Goal: Information Seeking & Learning: Learn about a topic

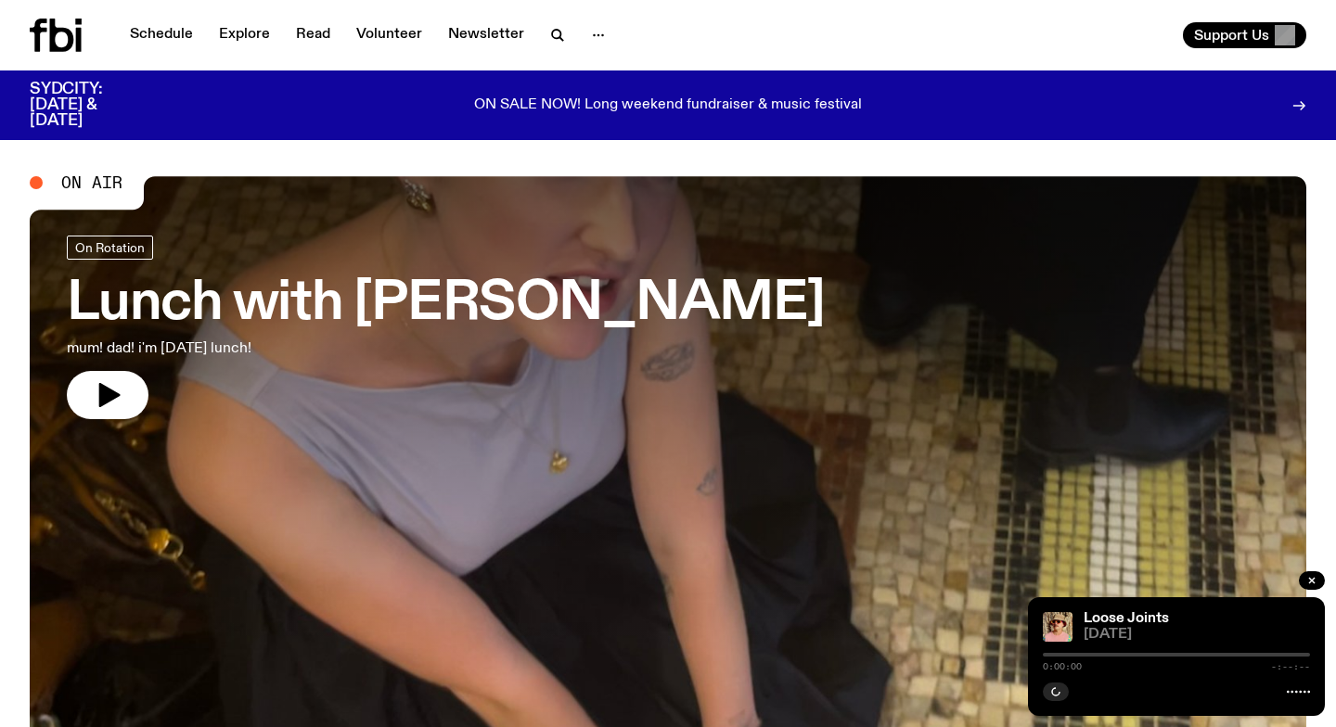
click at [160, 36] on link "Schedule" at bounding box center [161, 35] width 85 height 26
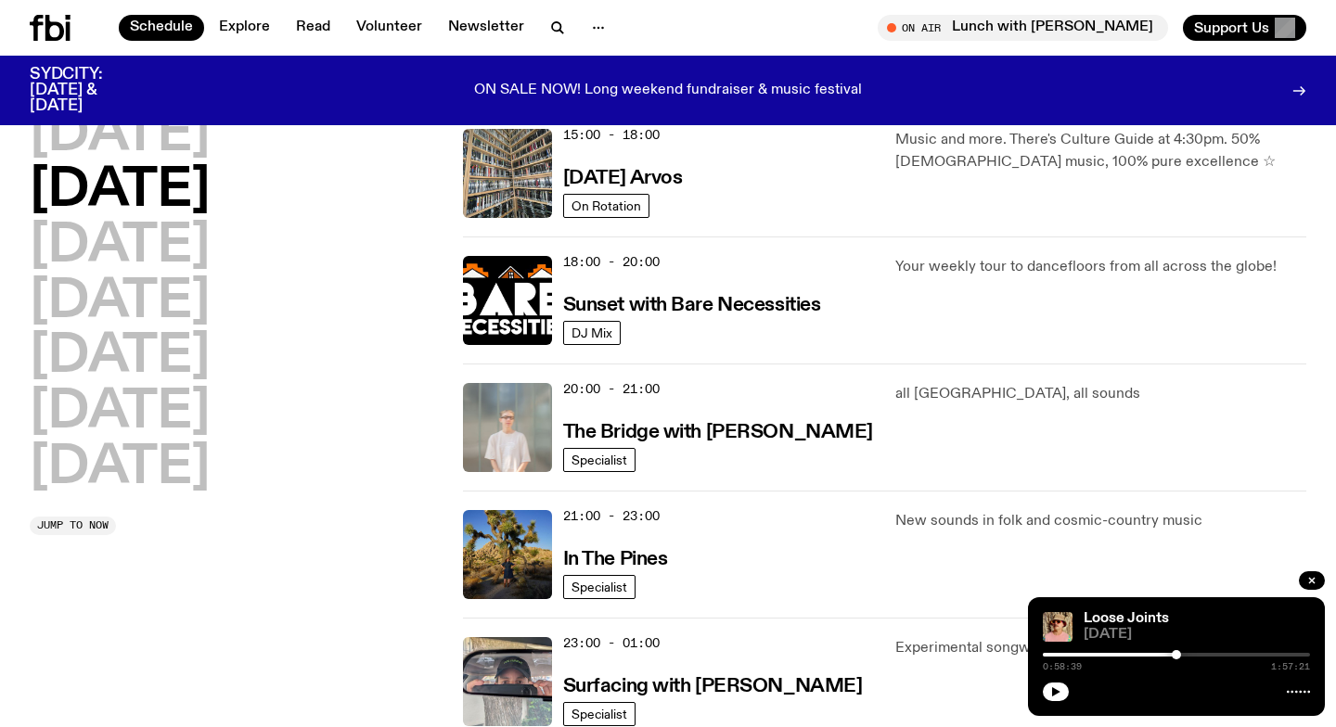
scroll to position [689, 0]
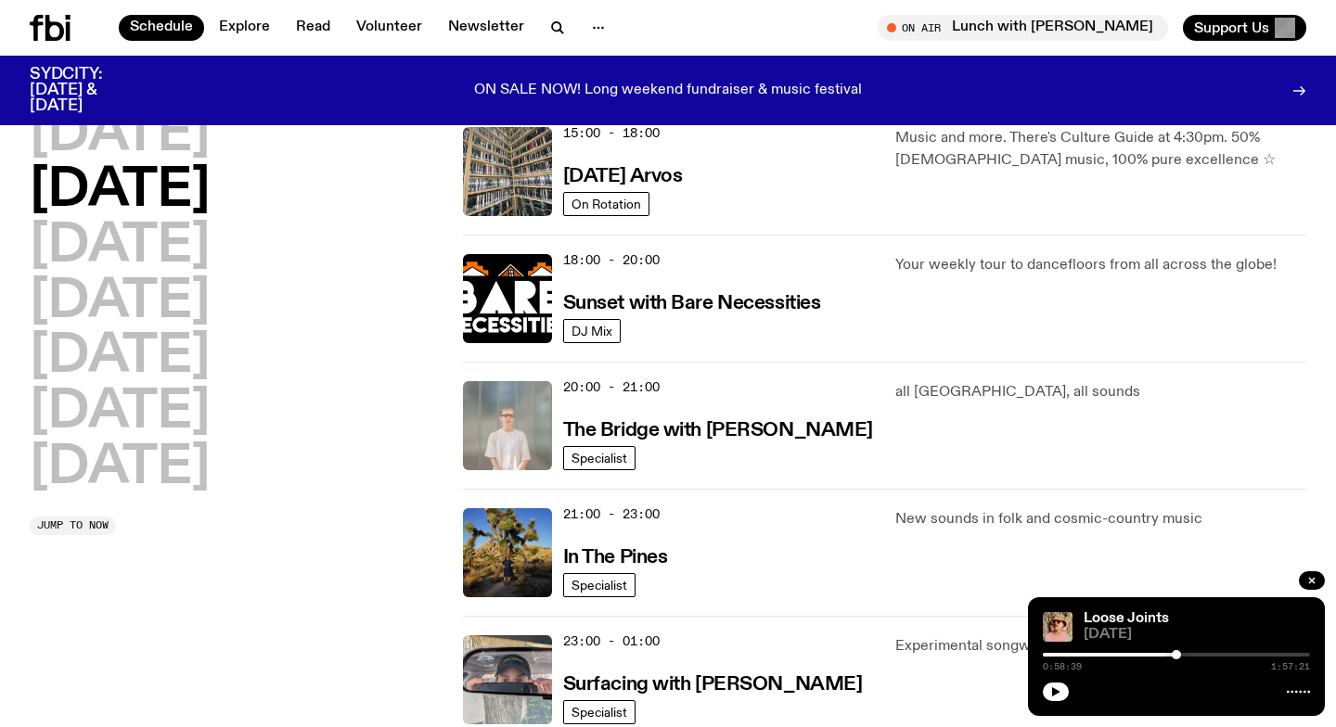
click at [408, 251] on div "[DATE] [DATE] [DATE] [DATE] [DATE] [DATE] [DATE]" at bounding box center [235, 301] width 411 height 385
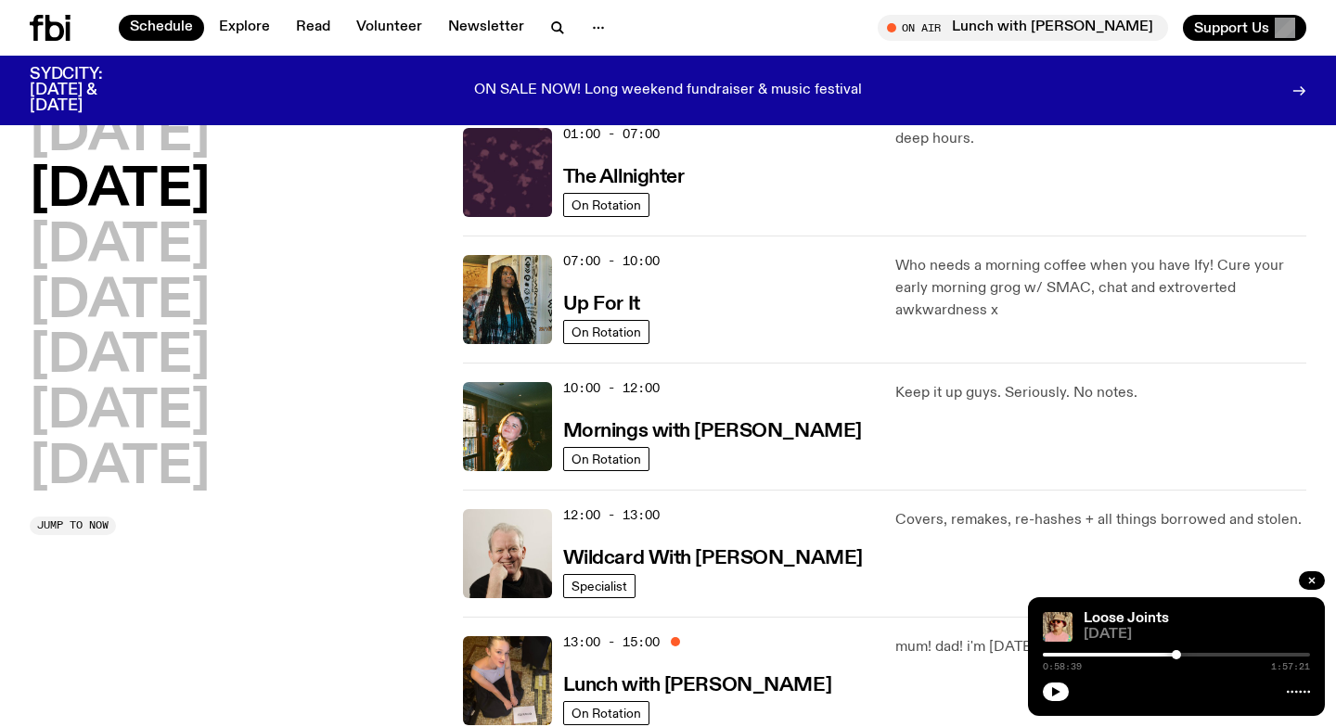
scroll to position [54, 0]
click at [463, 227] on div "01:00 - 07:00 The Allnighter On Rotation deep hours." at bounding box center [884, 172] width 843 height 126
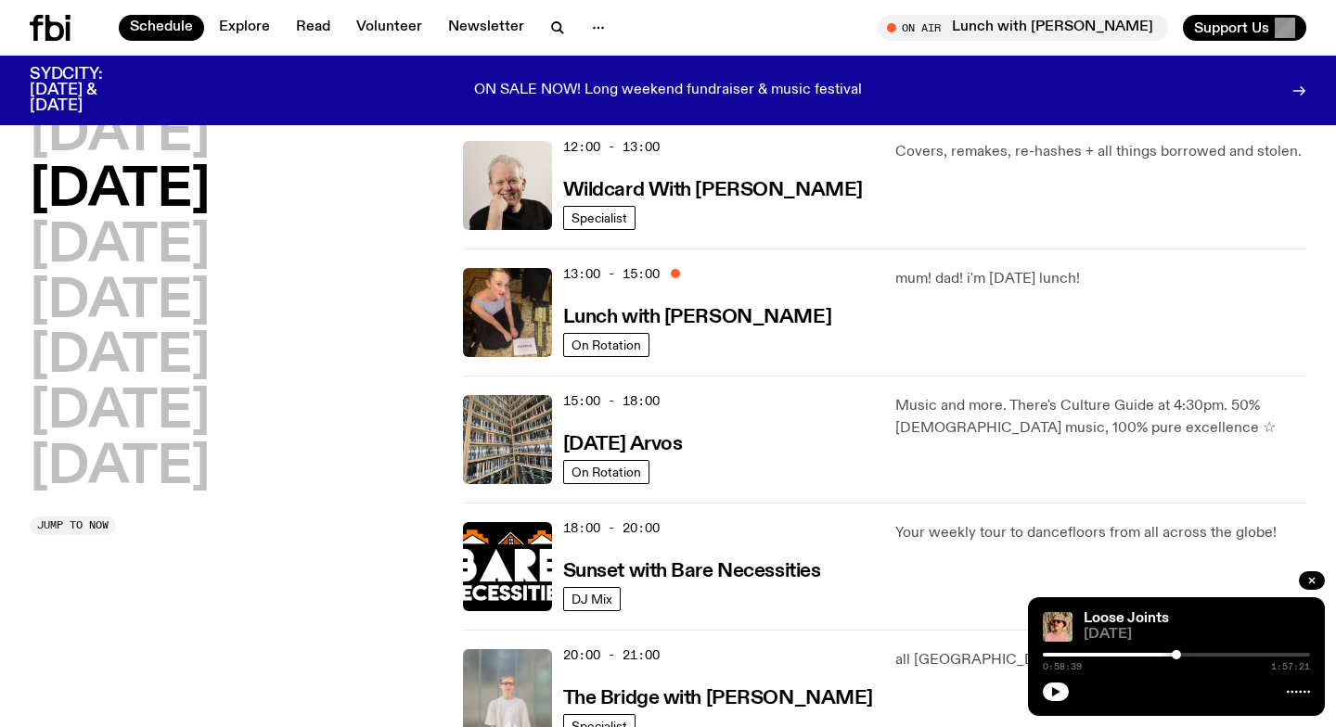
scroll to position [422, 0]
click at [472, 368] on div "13:00 - 15:00 Lunch with [PERSON_NAME] On Rotation mum! dad! i'm [DATE] lunch!" at bounding box center [884, 311] width 843 height 127
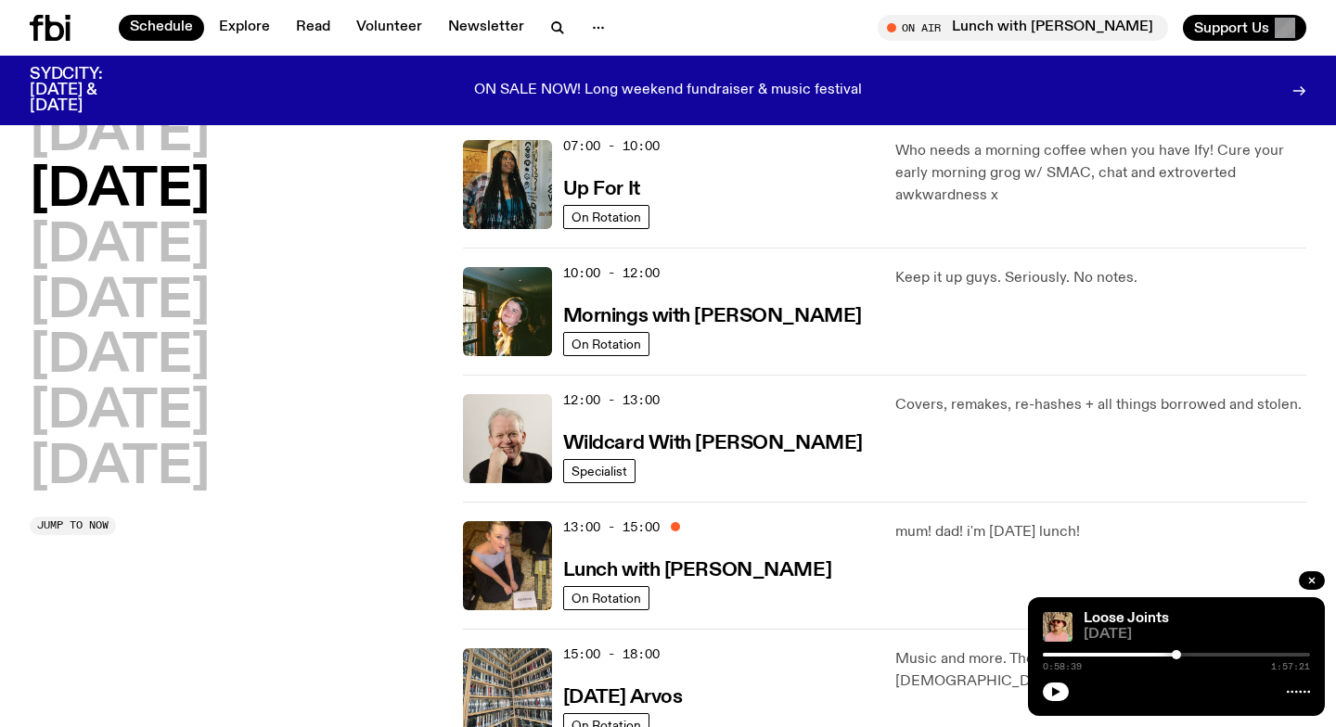
scroll to position [164, 0]
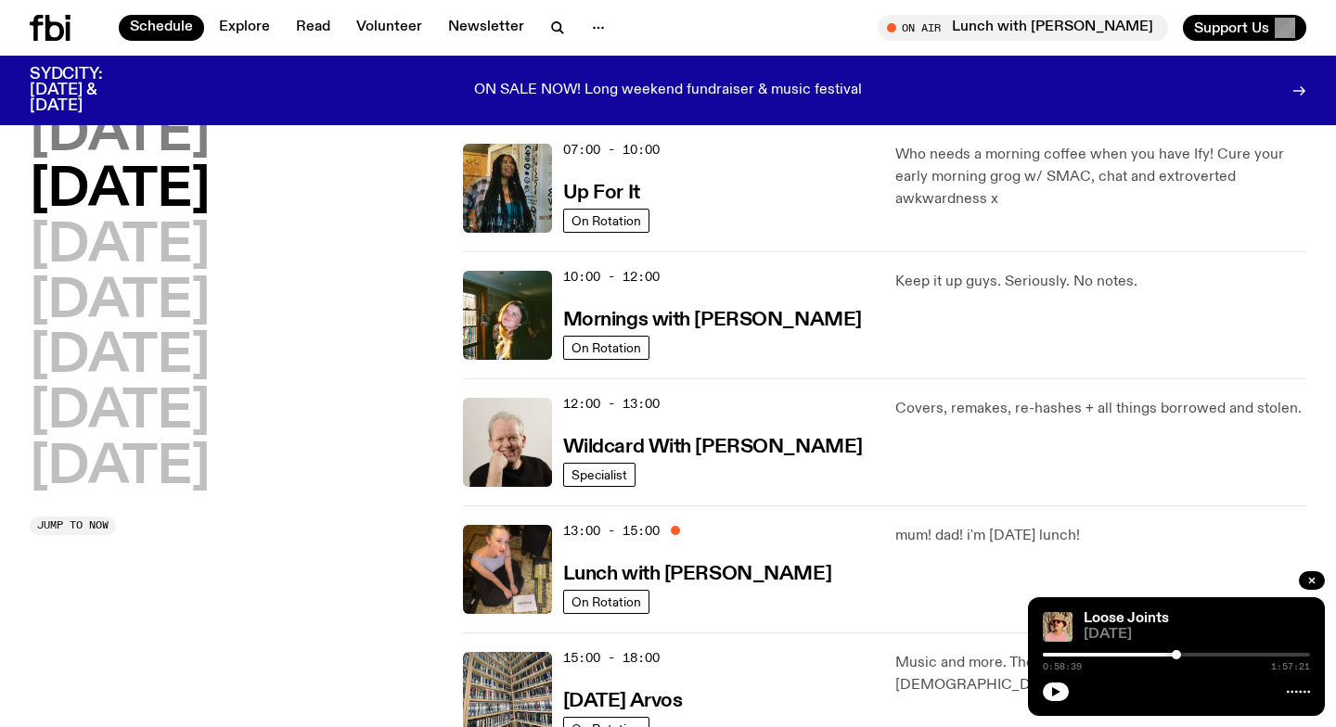
click at [175, 146] on h2 "[DATE]" at bounding box center [120, 135] width 180 height 52
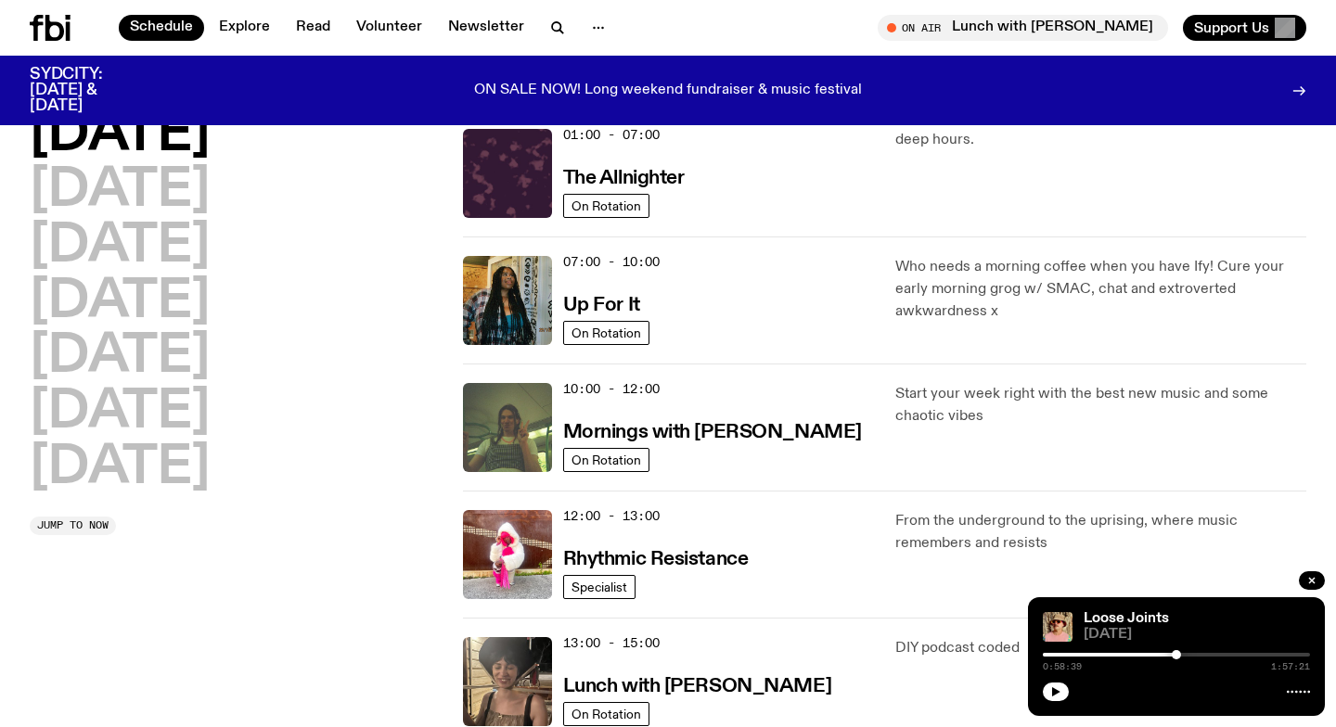
scroll to position [202, 0]
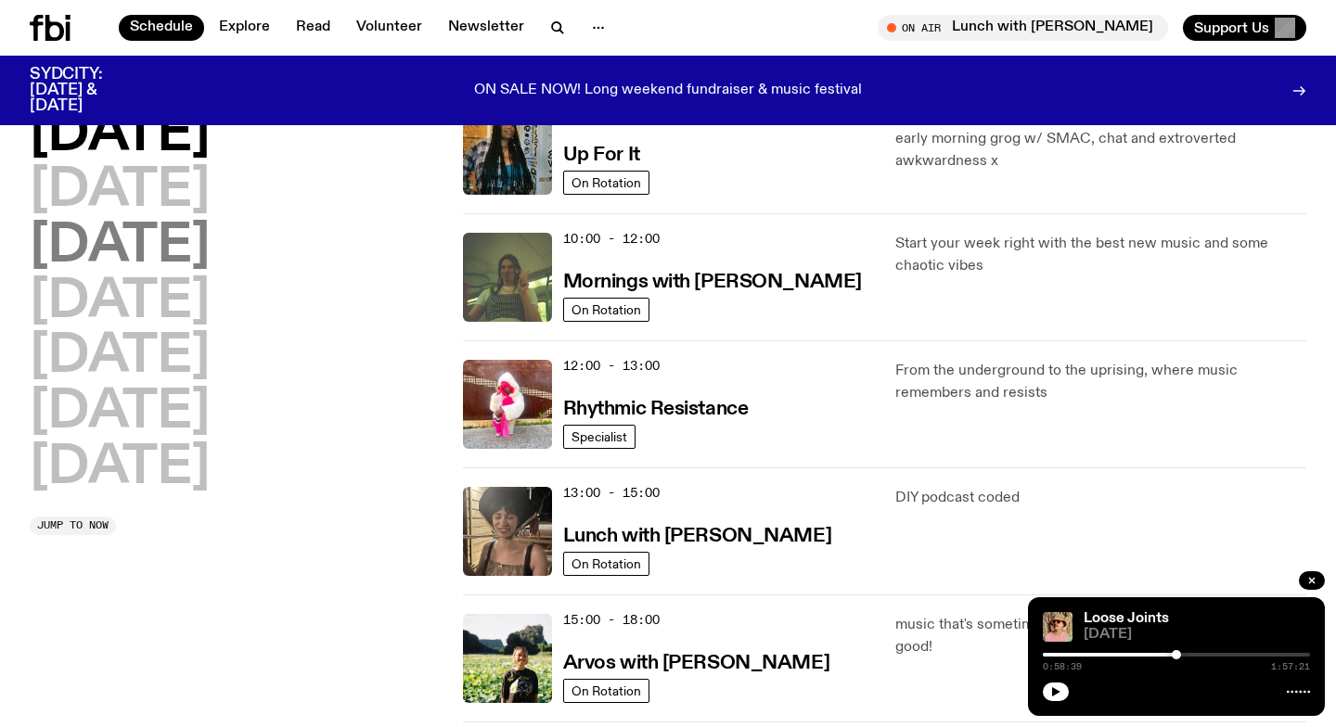
click at [153, 256] on h2 "[DATE]" at bounding box center [120, 247] width 180 height 52
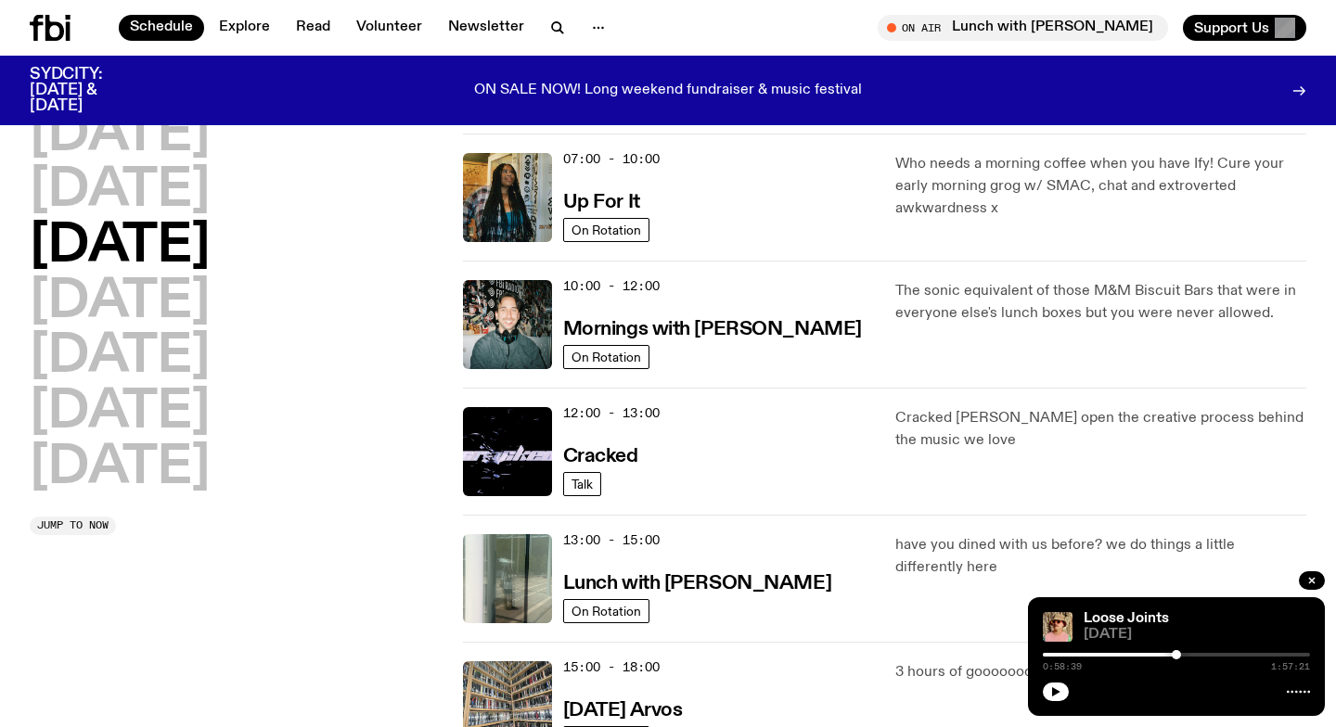
scroll to position [52, 0]
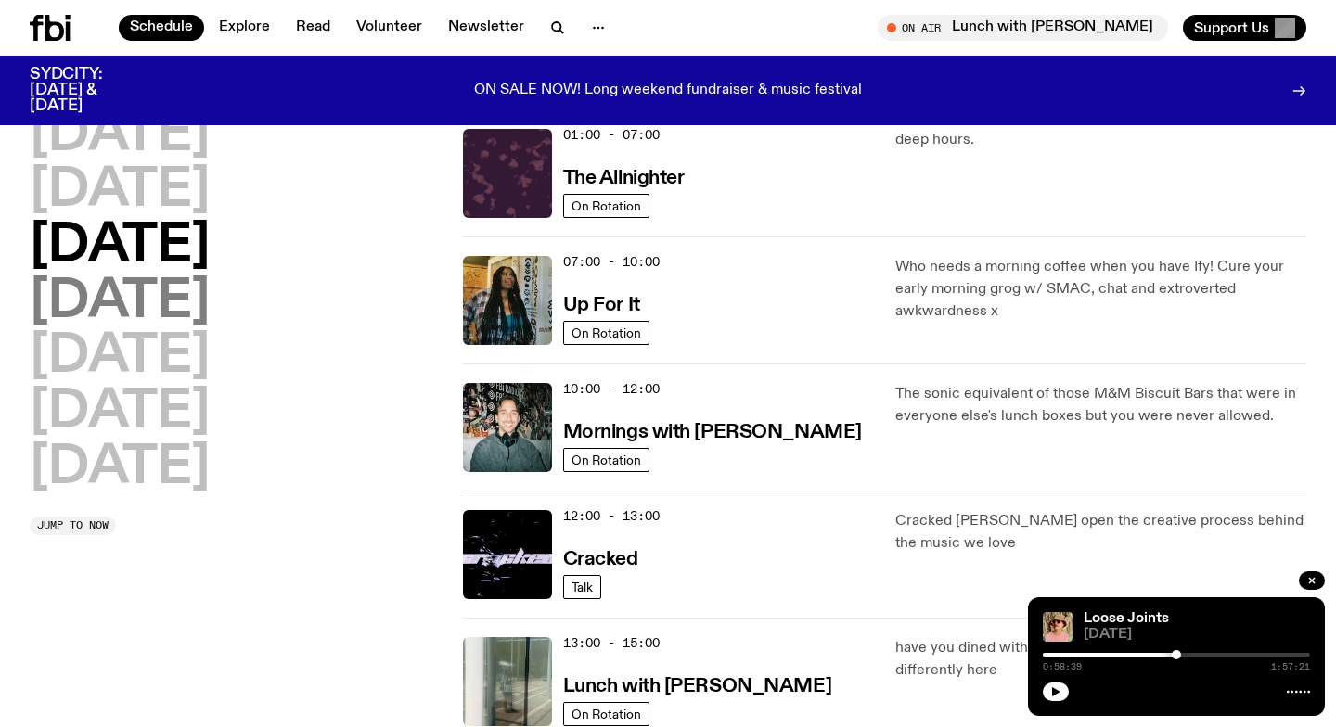
click at [135, 309] on h2 "[DATE]" at bounding box center [120, 302] width 180 height 52
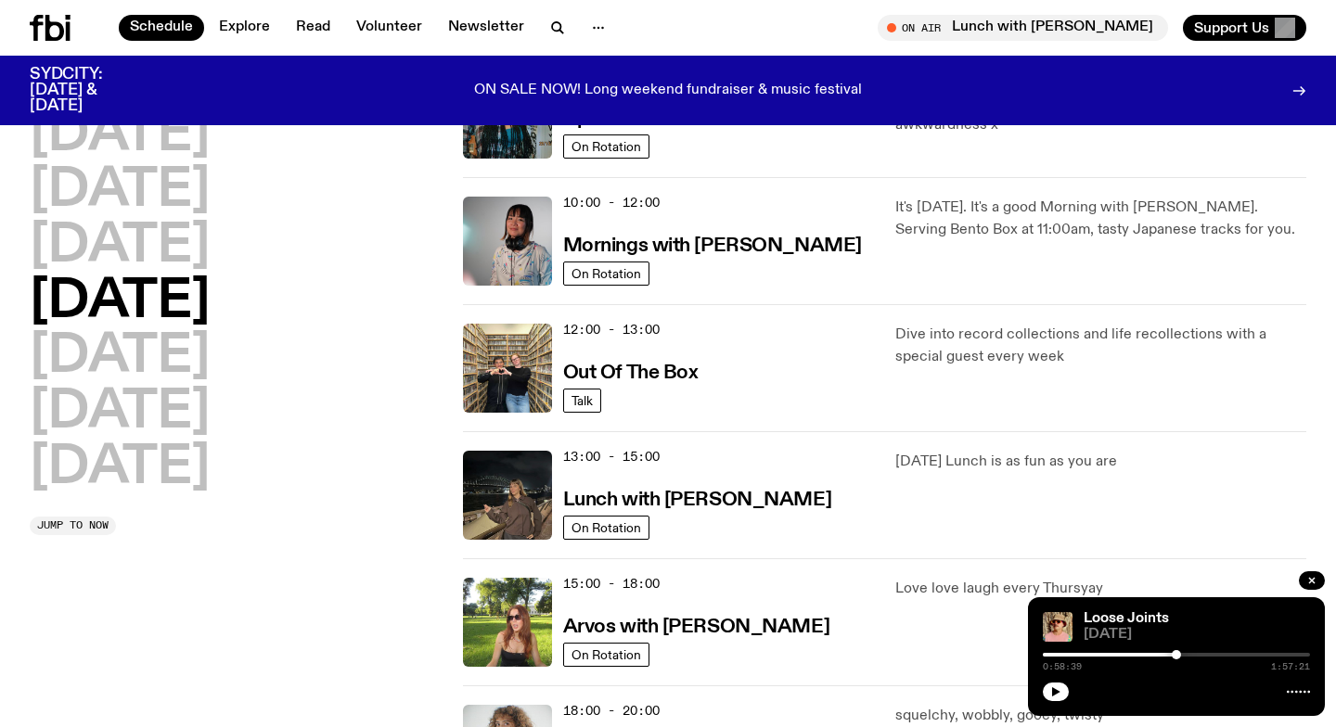
scroll to position [239, 0]
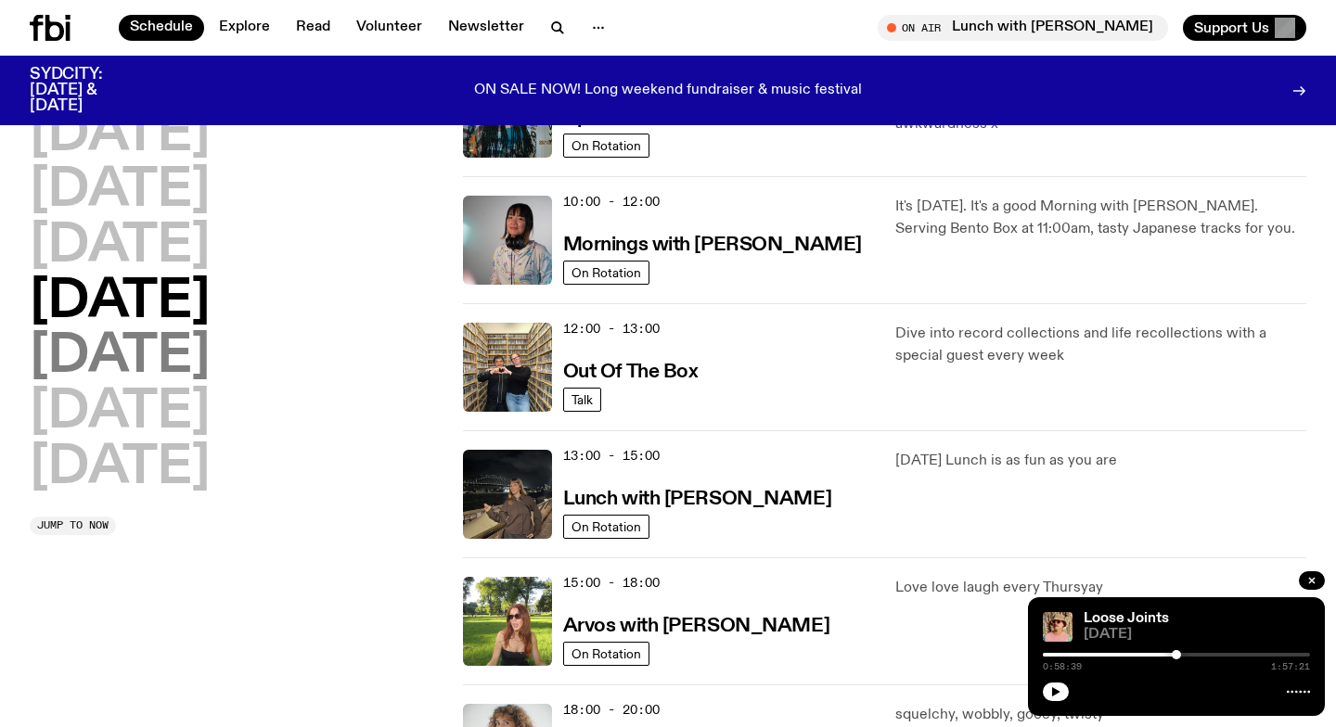
click at [121, 369] on h2 "[DATE]" at bounding box center [120, 357] width 180 height 52
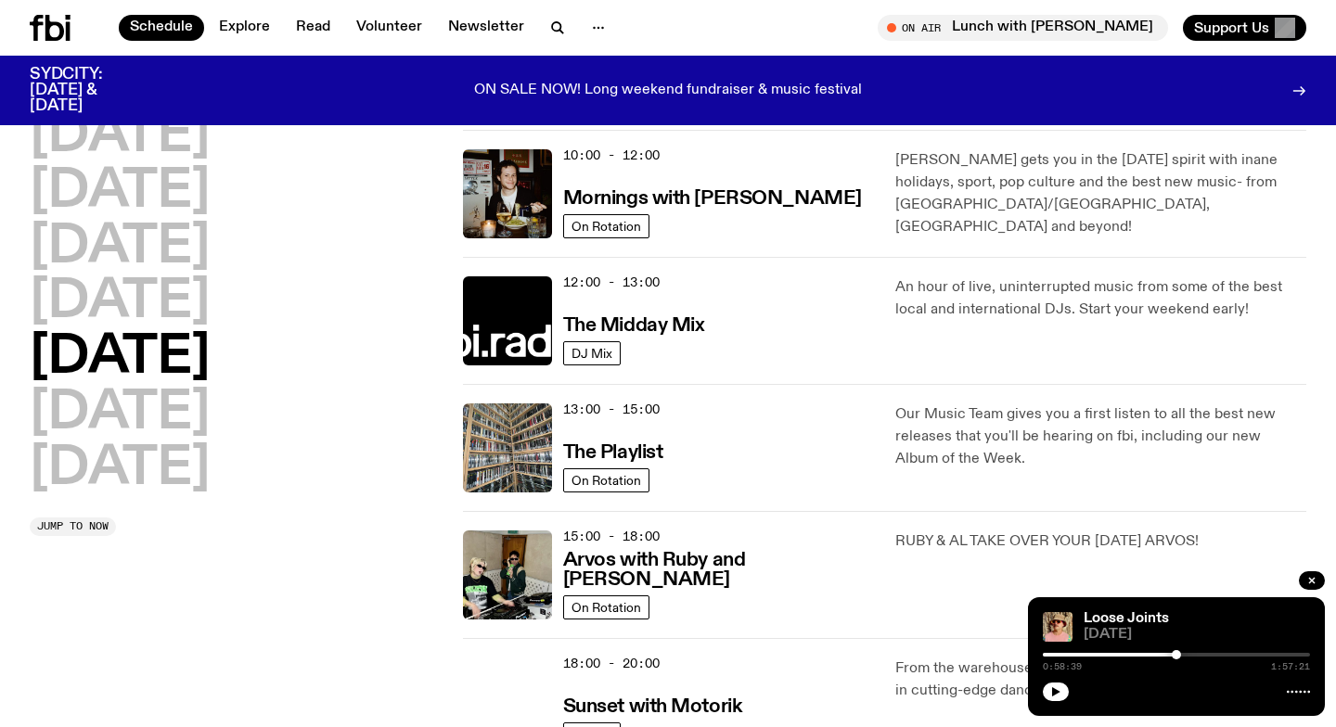
scroll to position [286, 0]
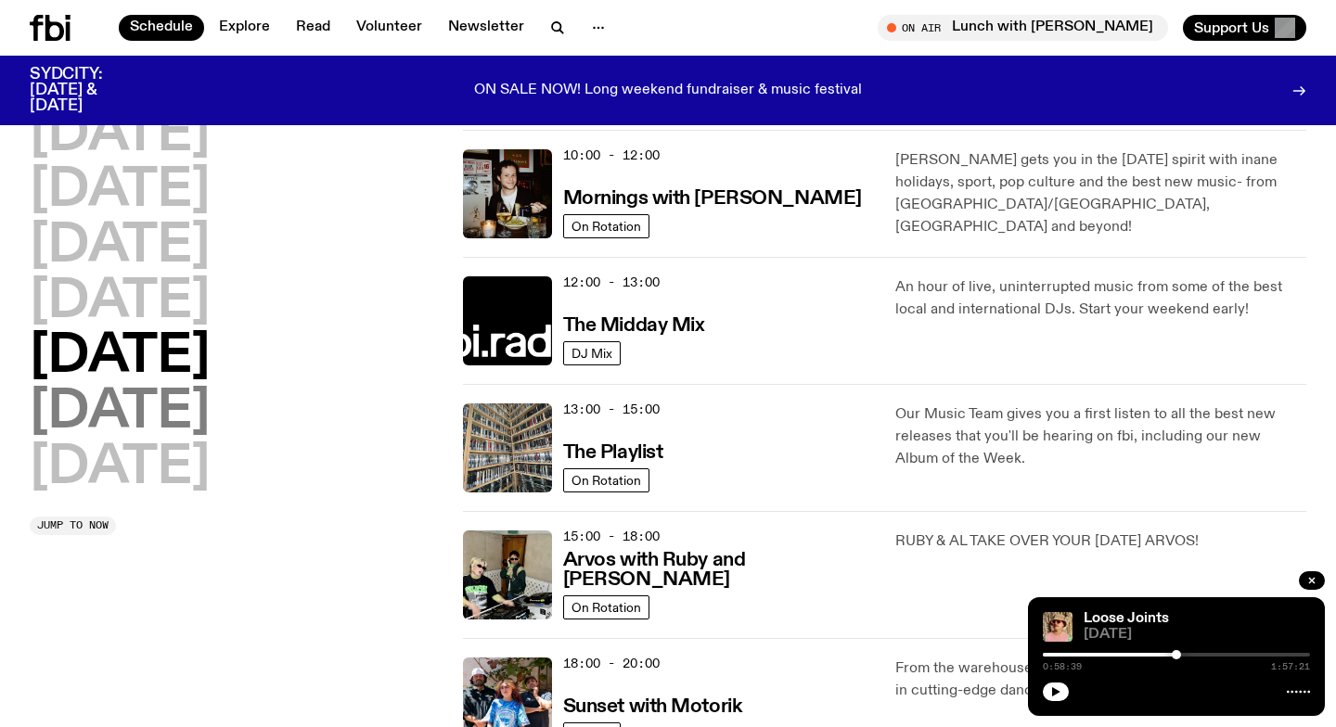
click at [103, 421] on h2 "[DATE]" at bounding box center [120, 413] width 180 height 52
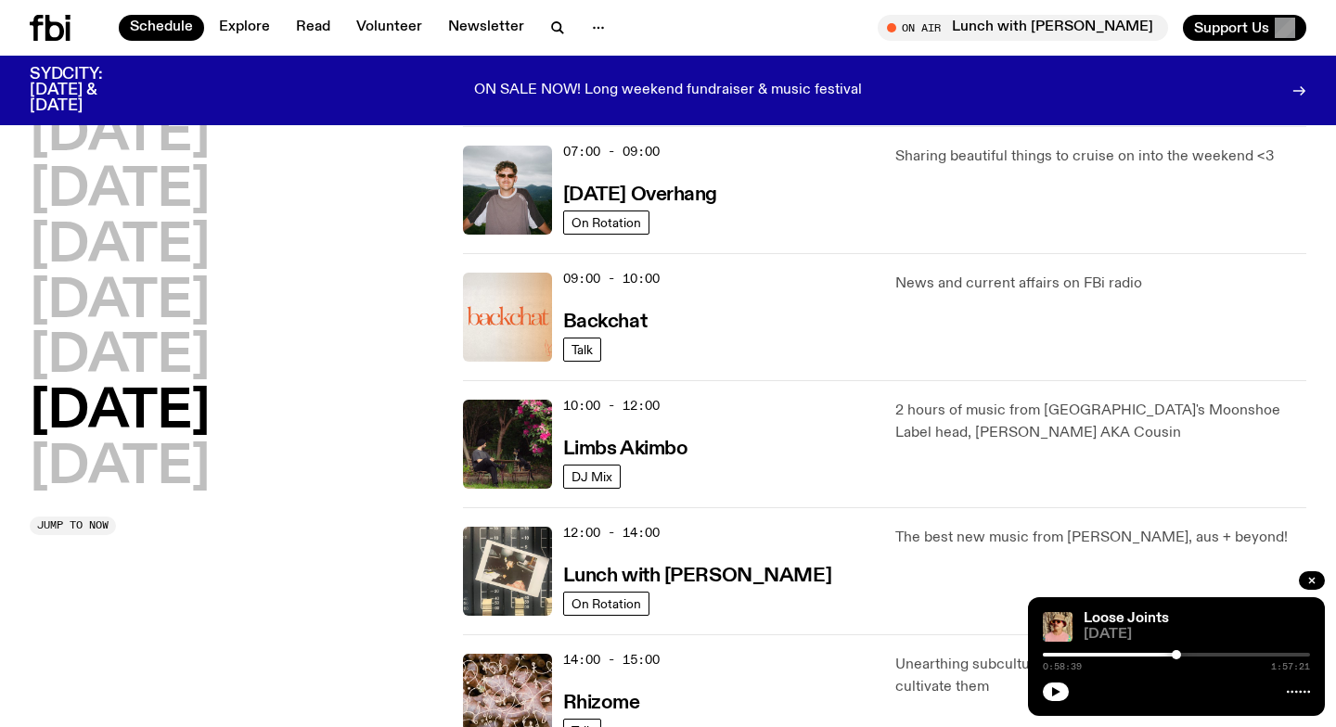
scroll to position [406, 0]
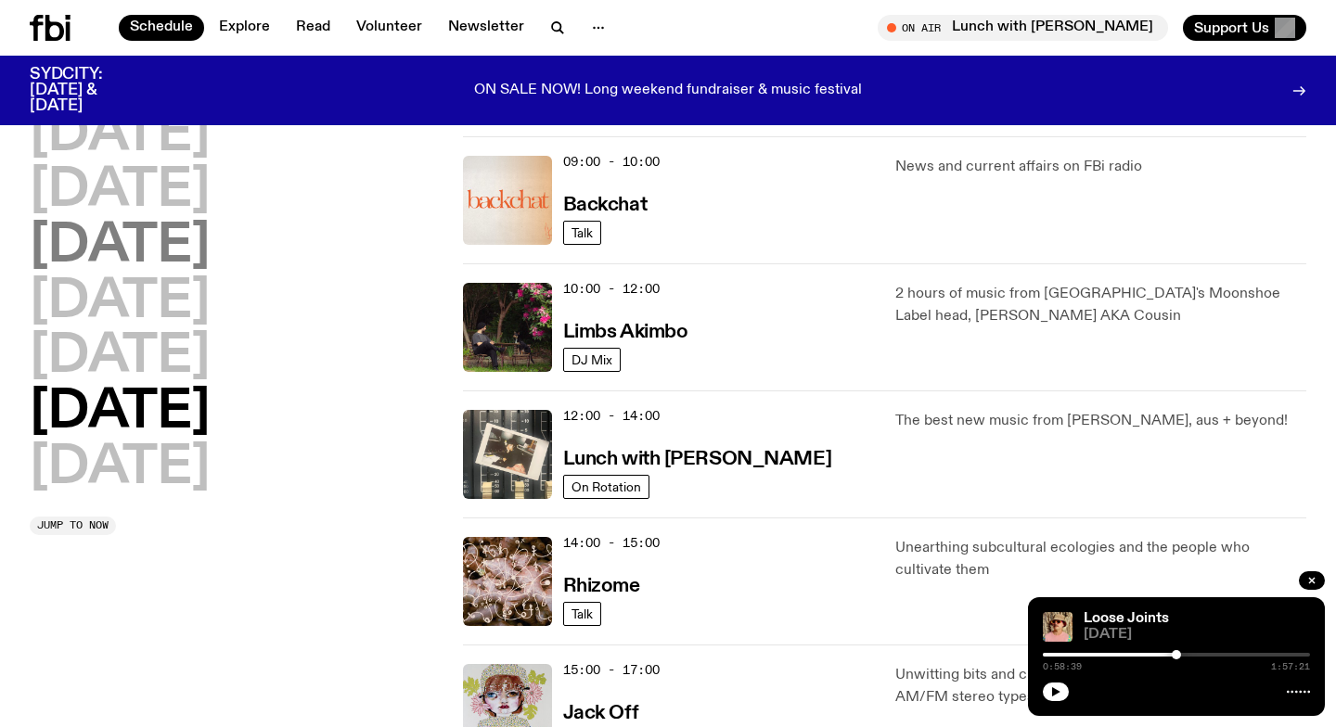
click at [210, 242] on h2 "[DATE]" at bounding box center [120, 247] width 180 height 52
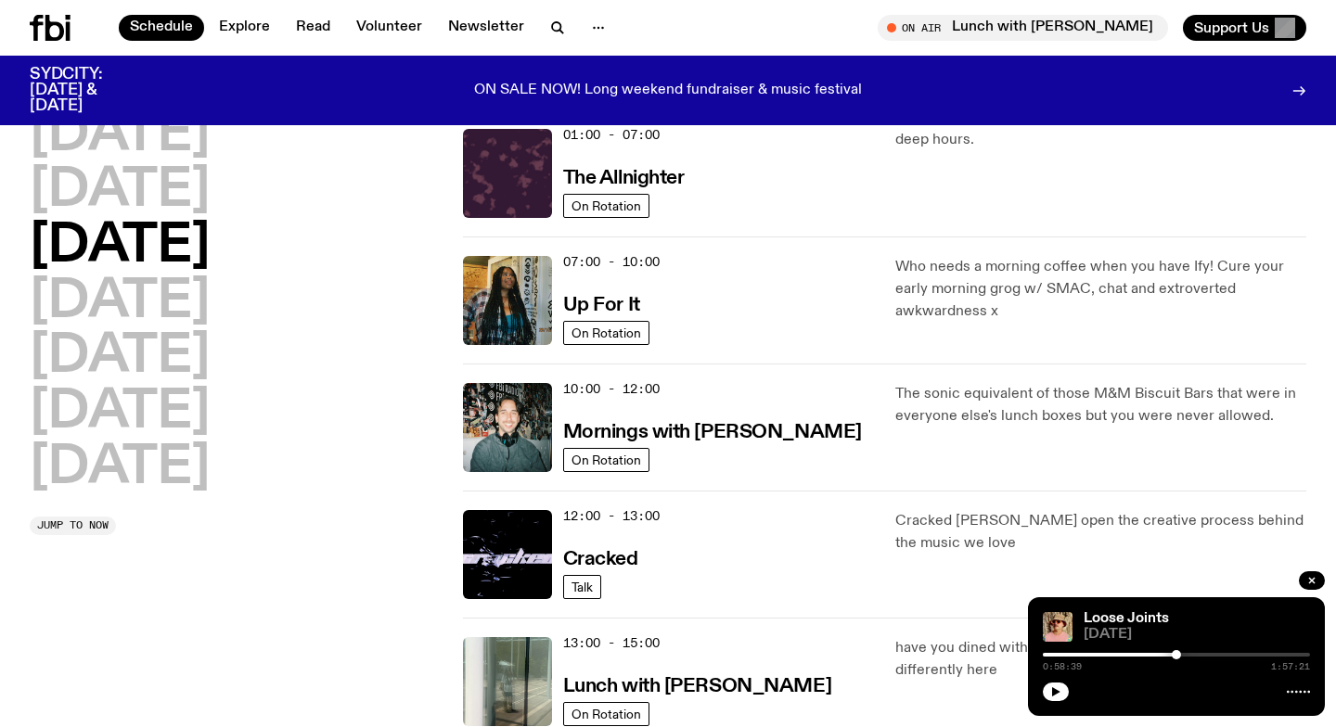
scroll to position [52, 0]
click at [417, 393] on div "[DATE] [DATE] [DATE] [DATE] [DATE] [DATE] [DATE]" at bounding box center [235, 301] width 411 height 385
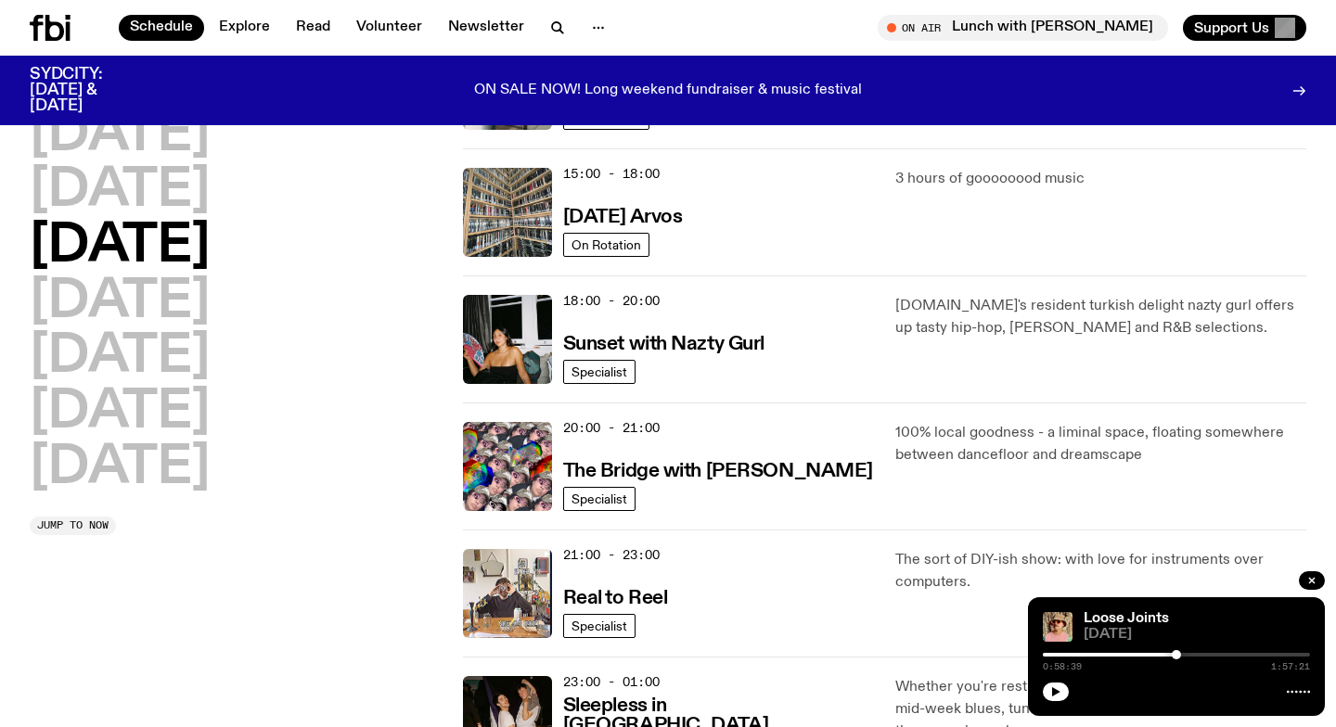
scroll to position [533, 0]
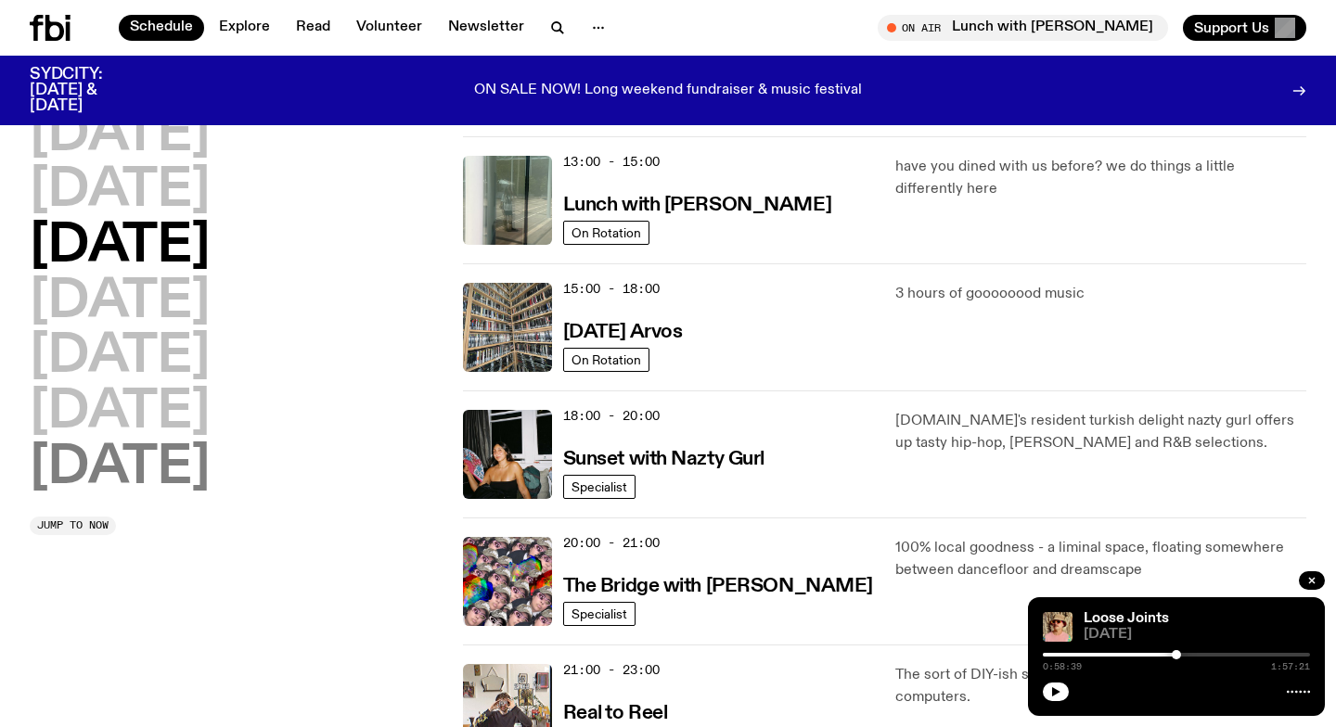
click at [173, 457] on h2 "[DATE]" at bounding box center [120, 469] width 180 height 52
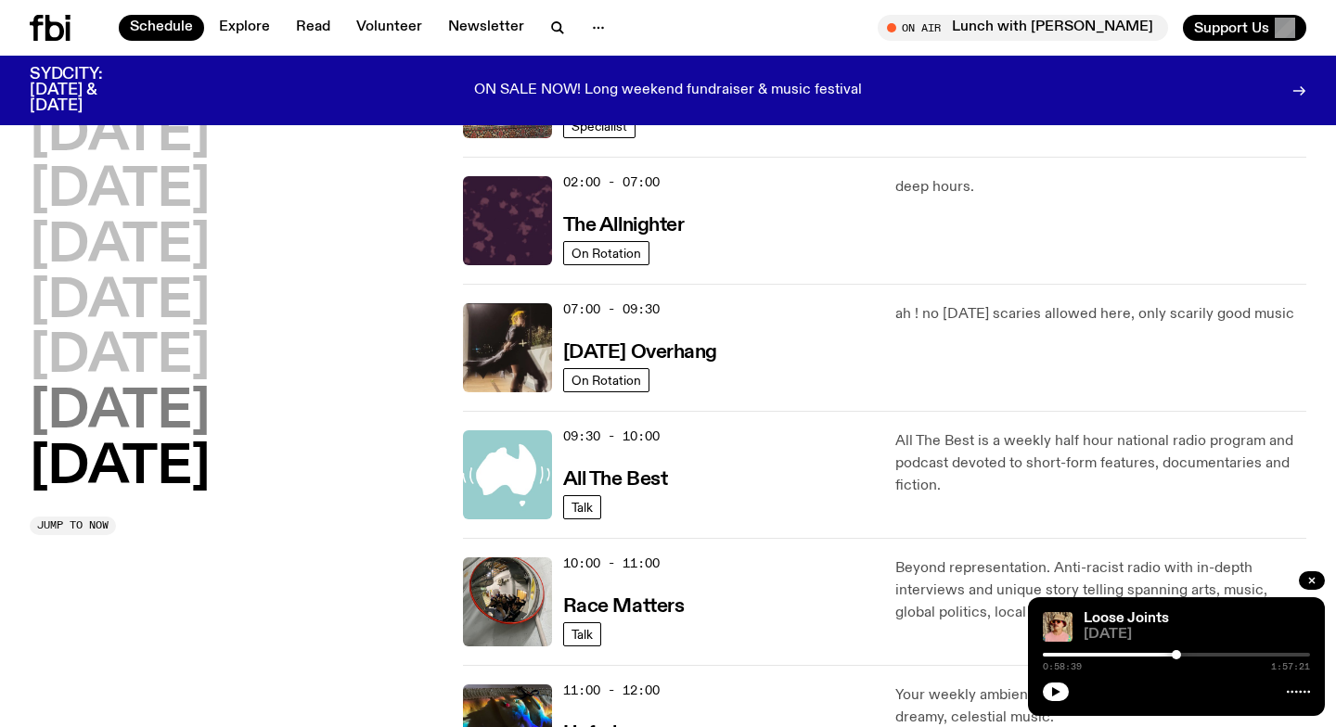
scroll to position [130, 0]
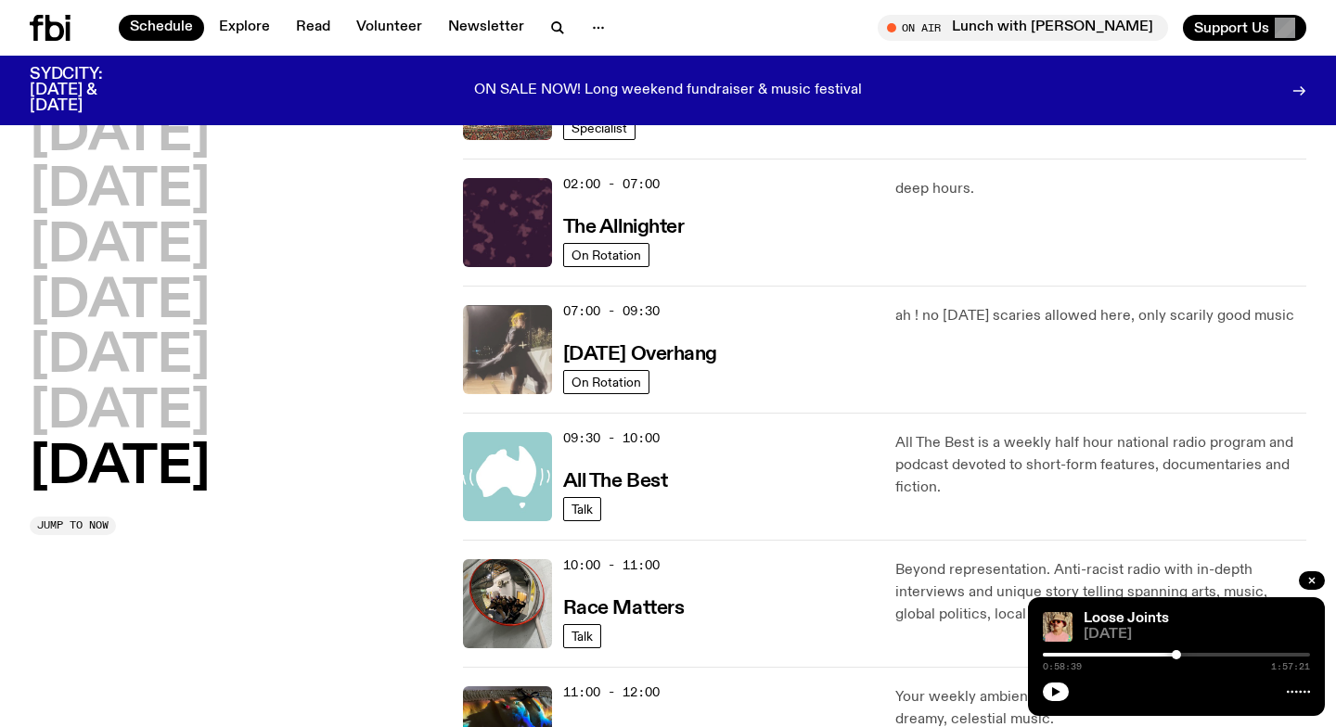
click at [482, 345] on img at bounding box center [507, 349] width 89 height 89
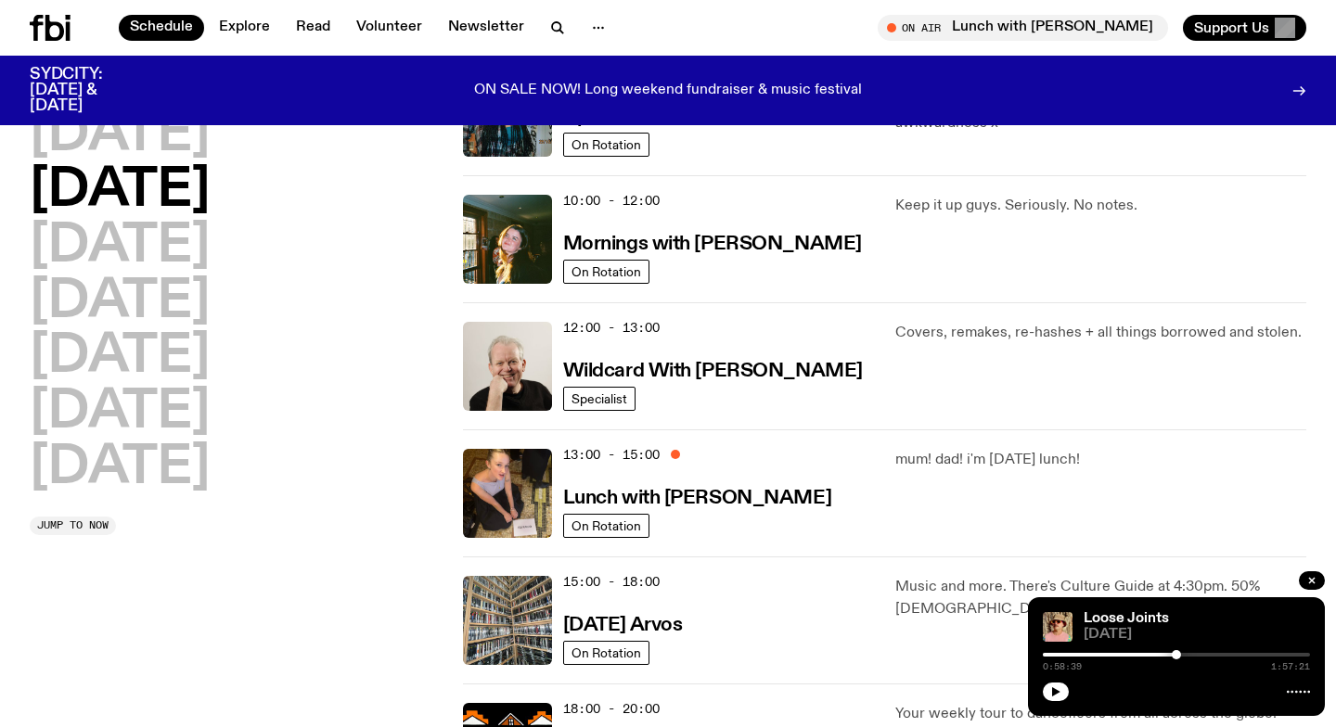
scroll to position [237, 0]
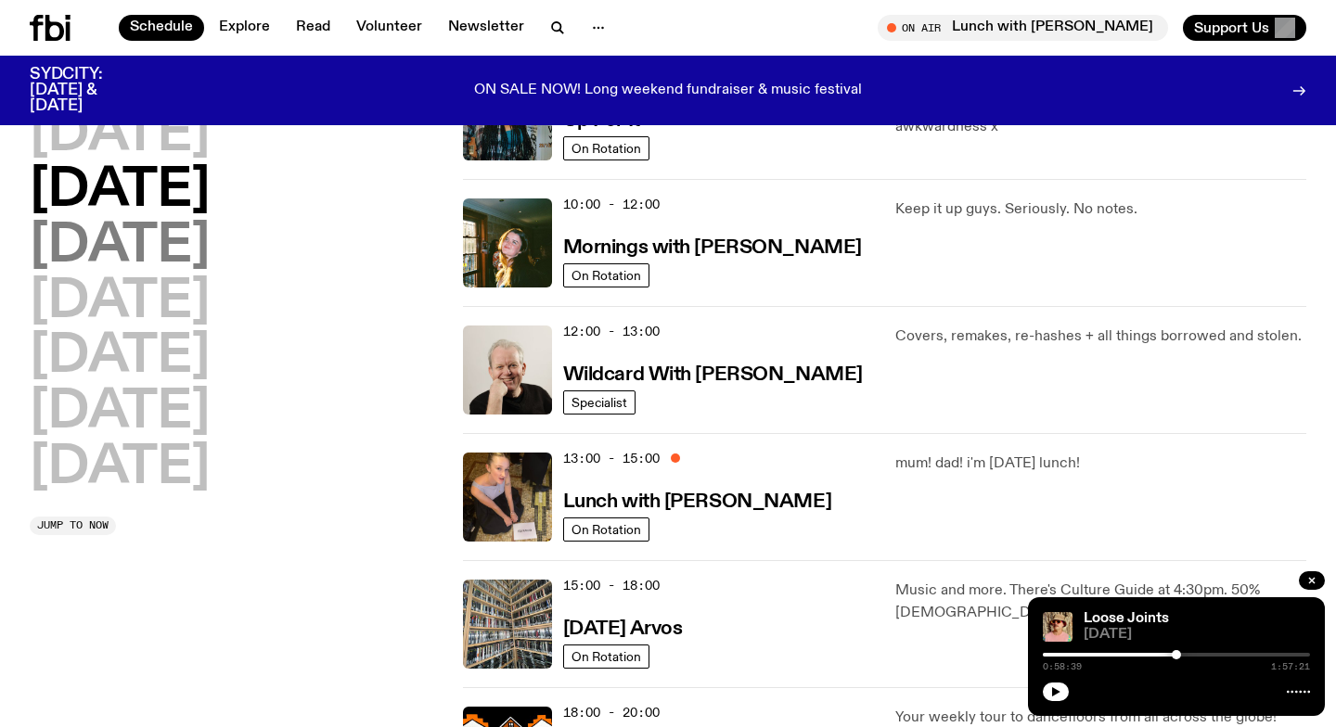
click at [134, 248] on h2 "[DATE]" at bounding box center [120, 247] width 180 height 52
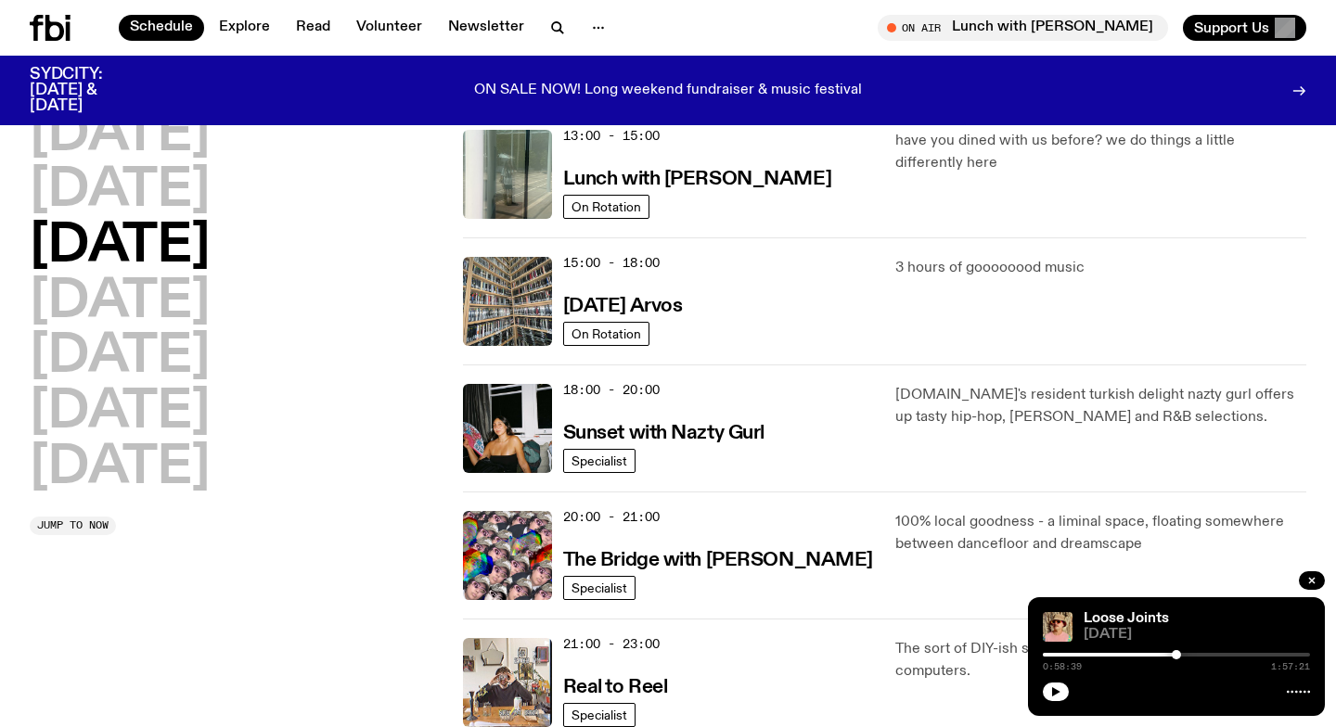
scroll to position [0, 0]
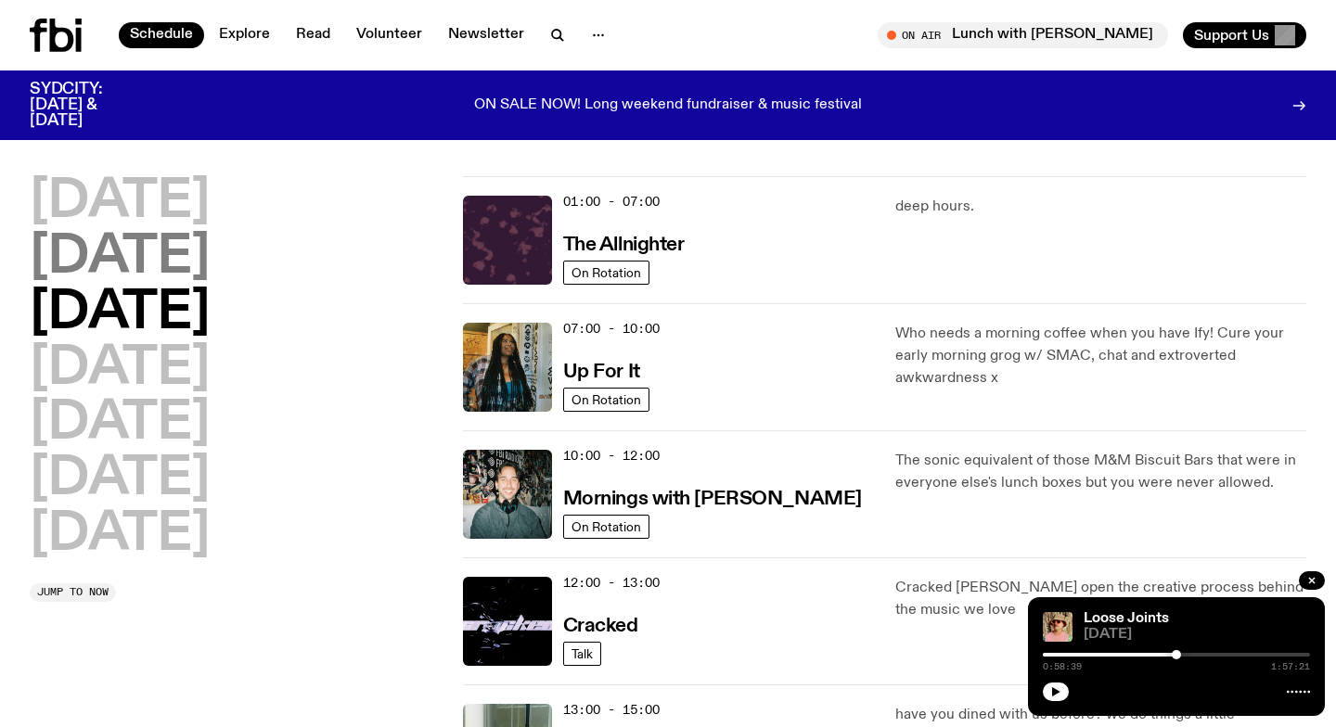
click at [135, 251] on h2 "[DATE]" at bounding box center [120, 258] width 180 height 52
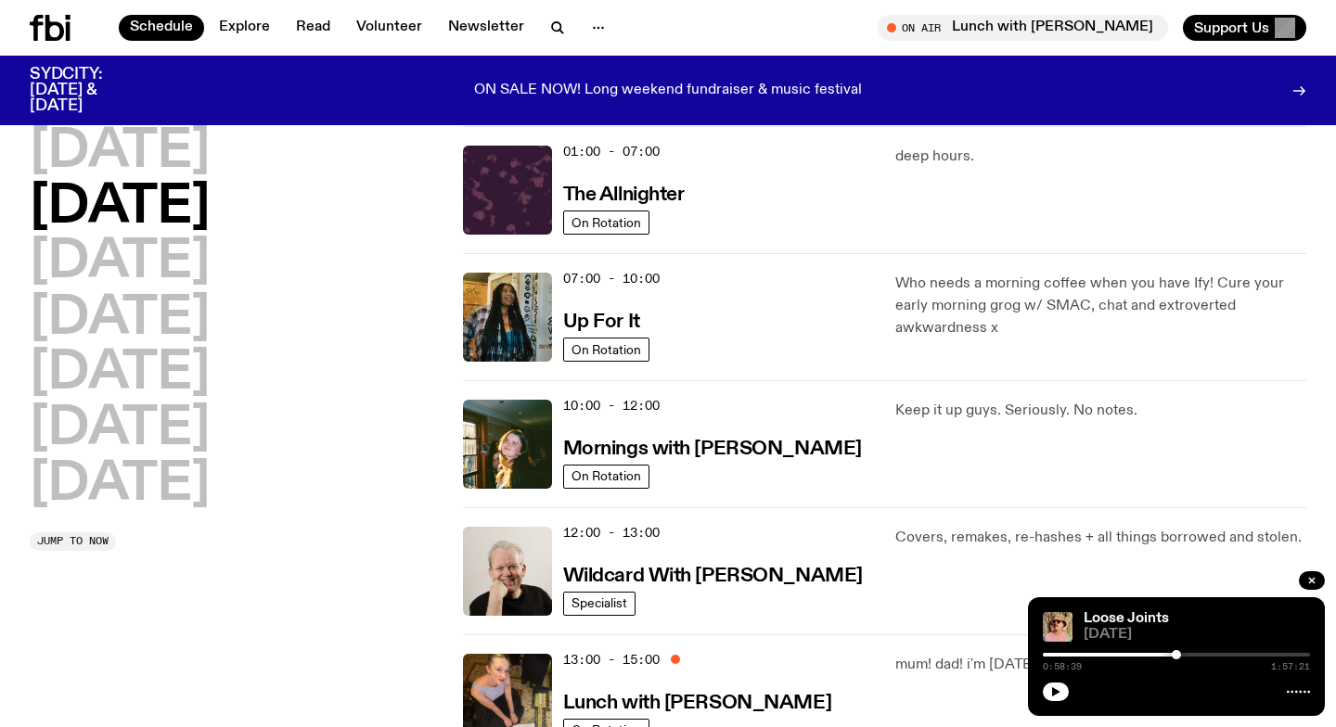
scroll to position [52, 0]
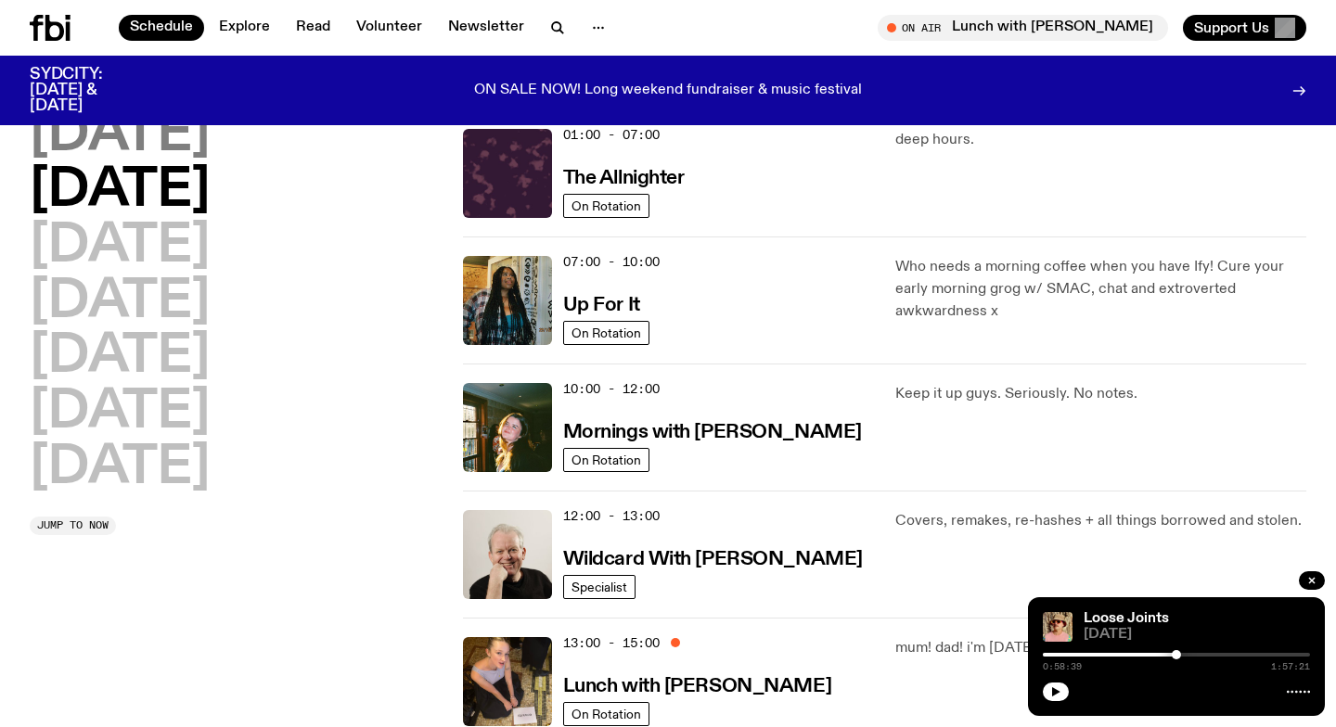
click at [118, 141] on h2 "[DATE]" at bounding box center [120, 135] width 180 height 52
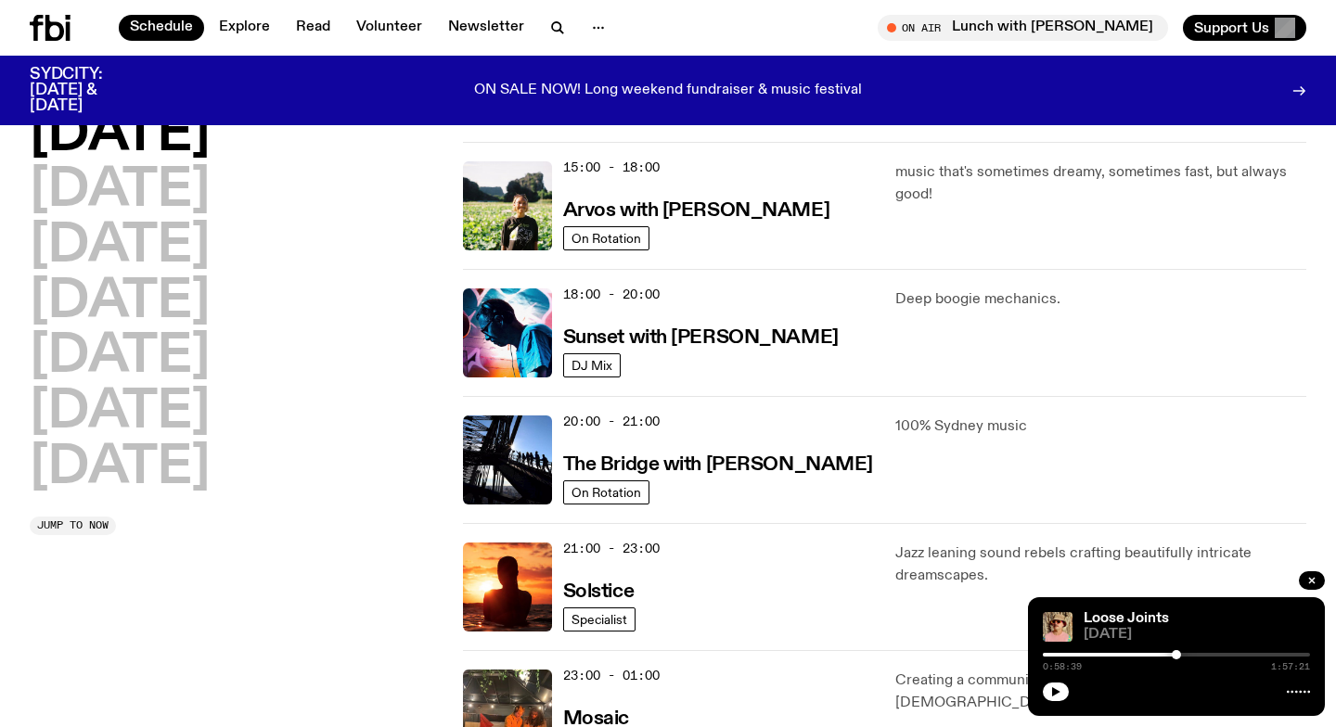
scroll to position [0, 0]
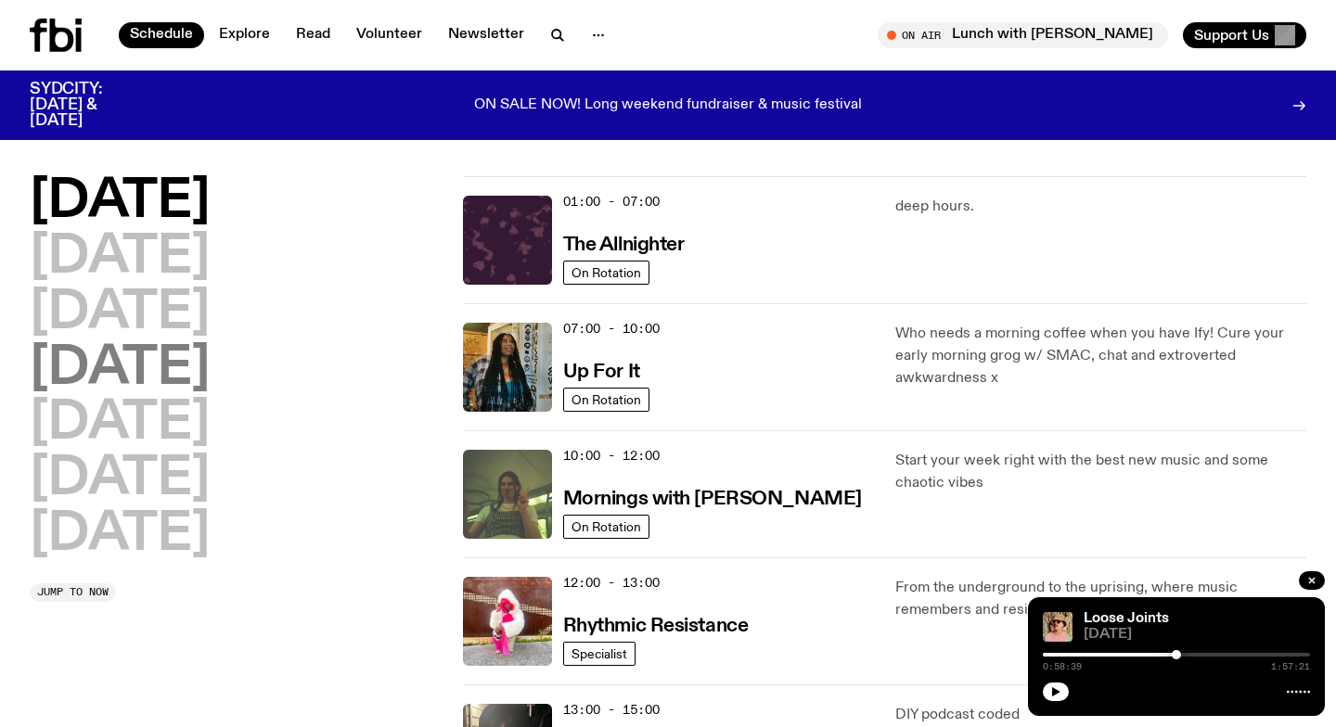
click at [122, 362] on h2 "[DATE]" at bounding box center [120, 369] width 180 height 52
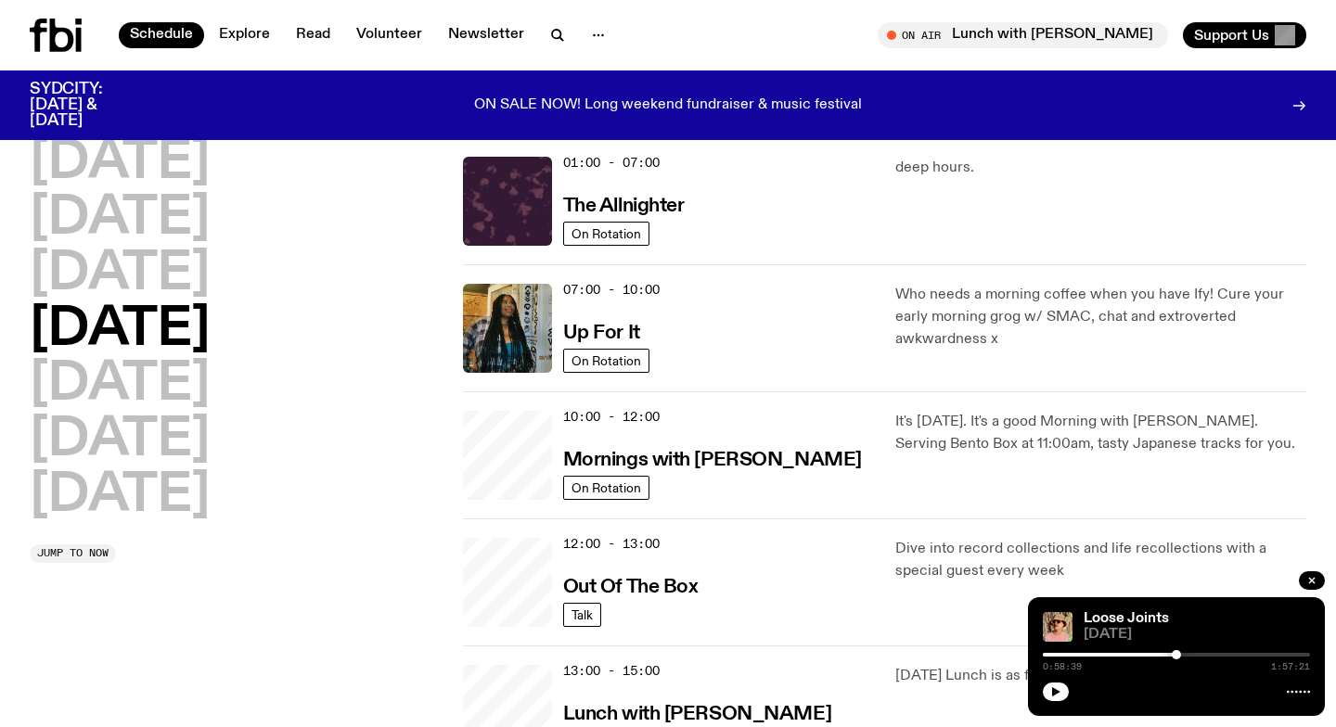
scroll to position [52, 0]
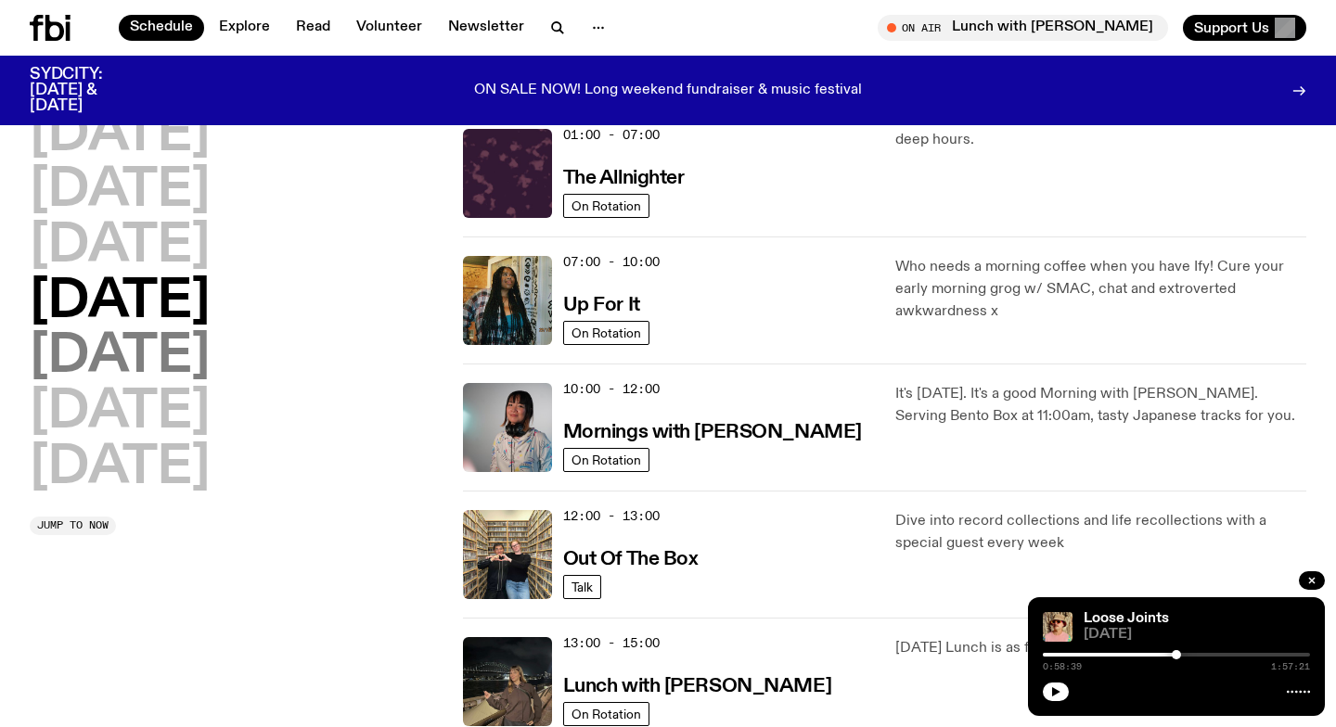
click at [122, 354] on h2 "[DATE]" at bounding box center [120, 357] width 180 height 52
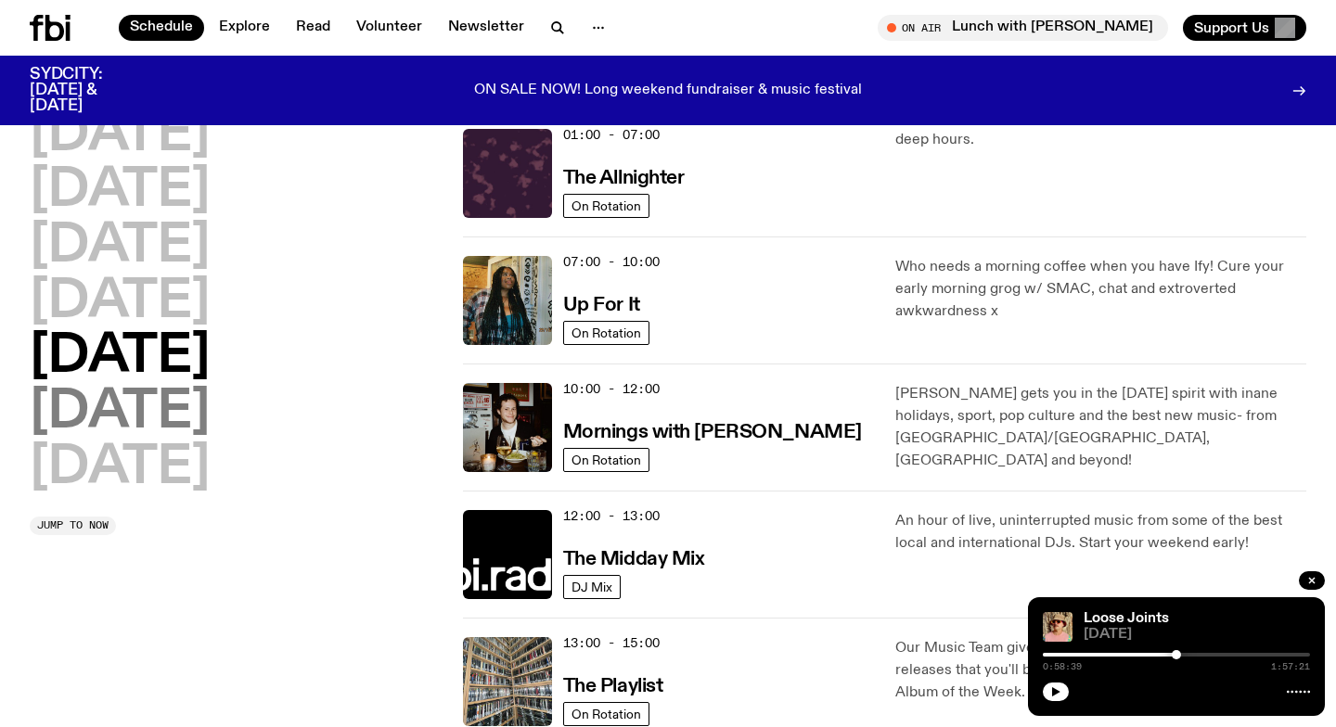
click at [141, 403] on h2 "[DATE]" at bounding box center [120, 413] width 180 height 52
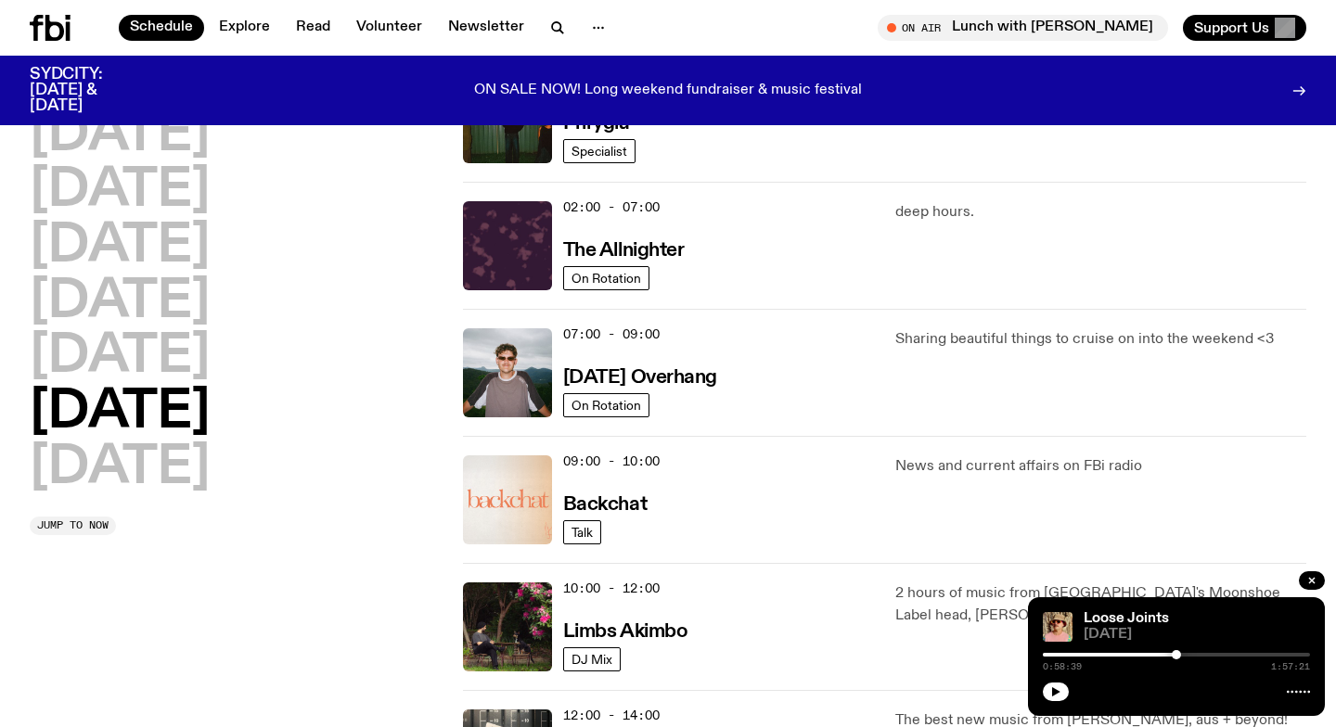
scroll to position [0, 0]
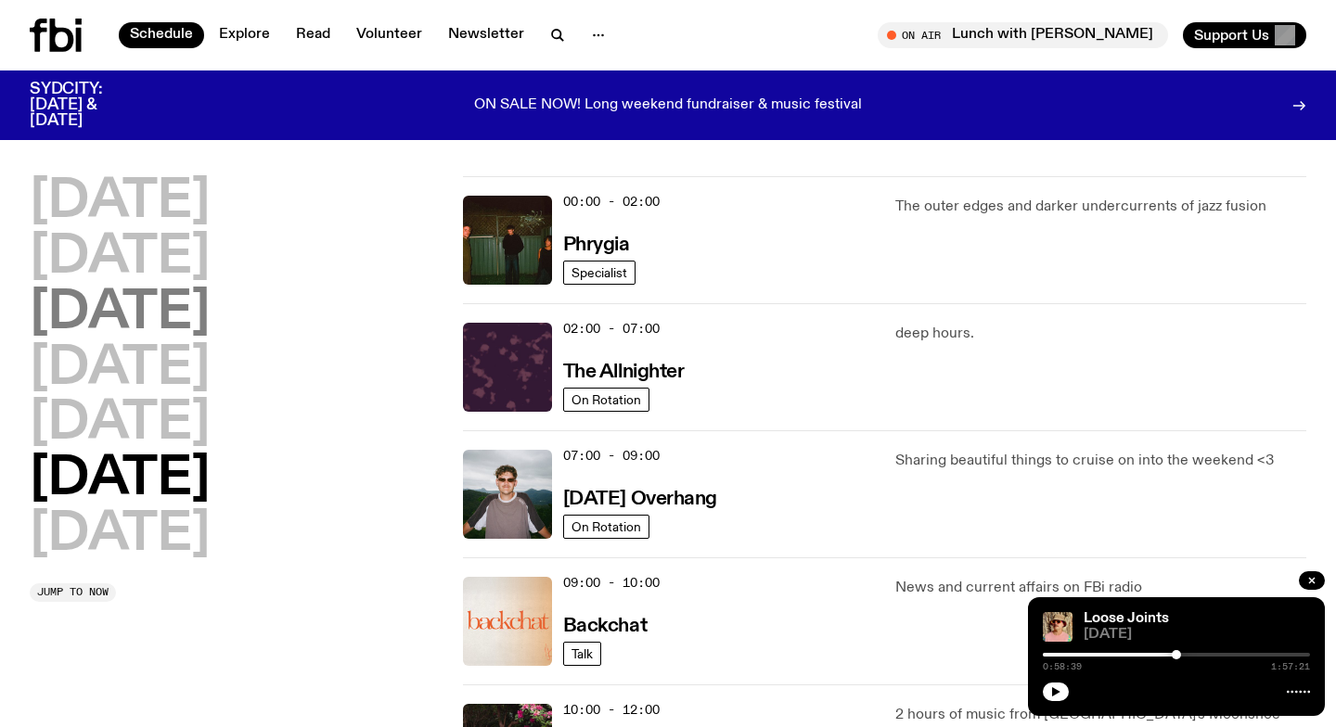
click at [210, 315] on h2 "[DATE]" at bounding box center [120, 314] width 180 height 52
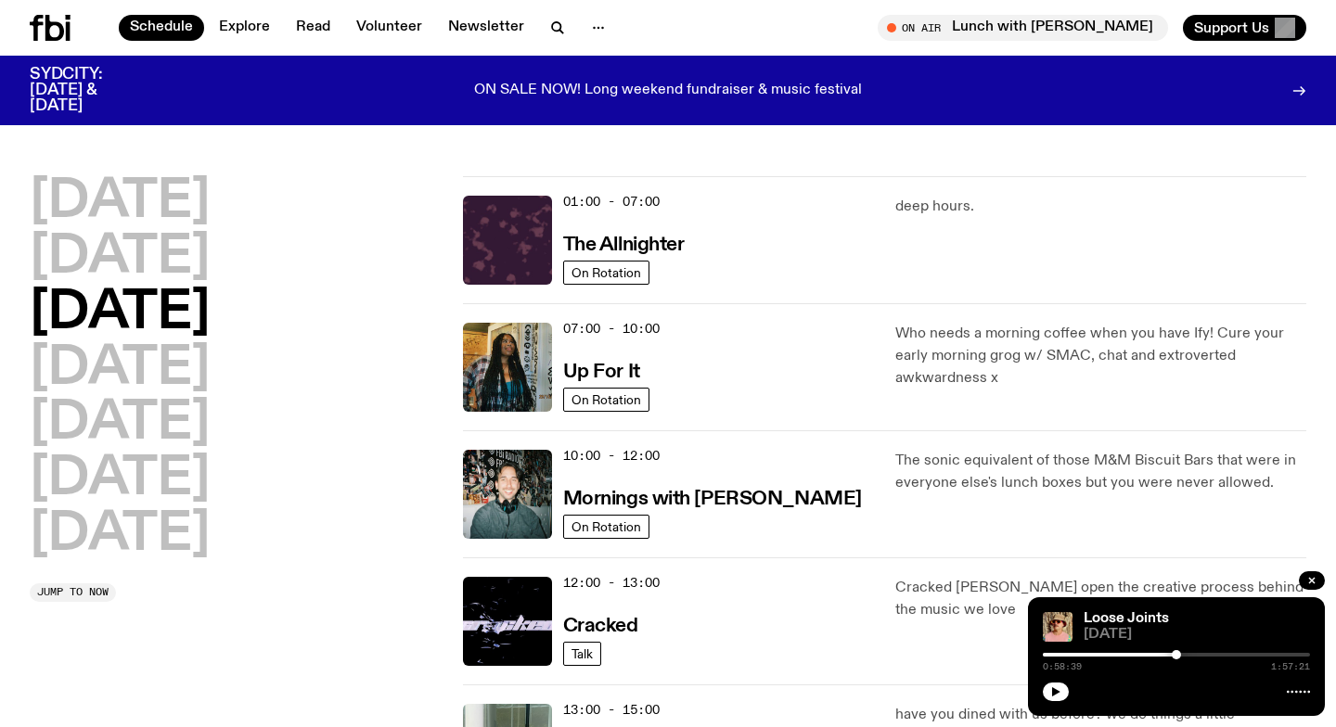
scroll to position [52, 0]
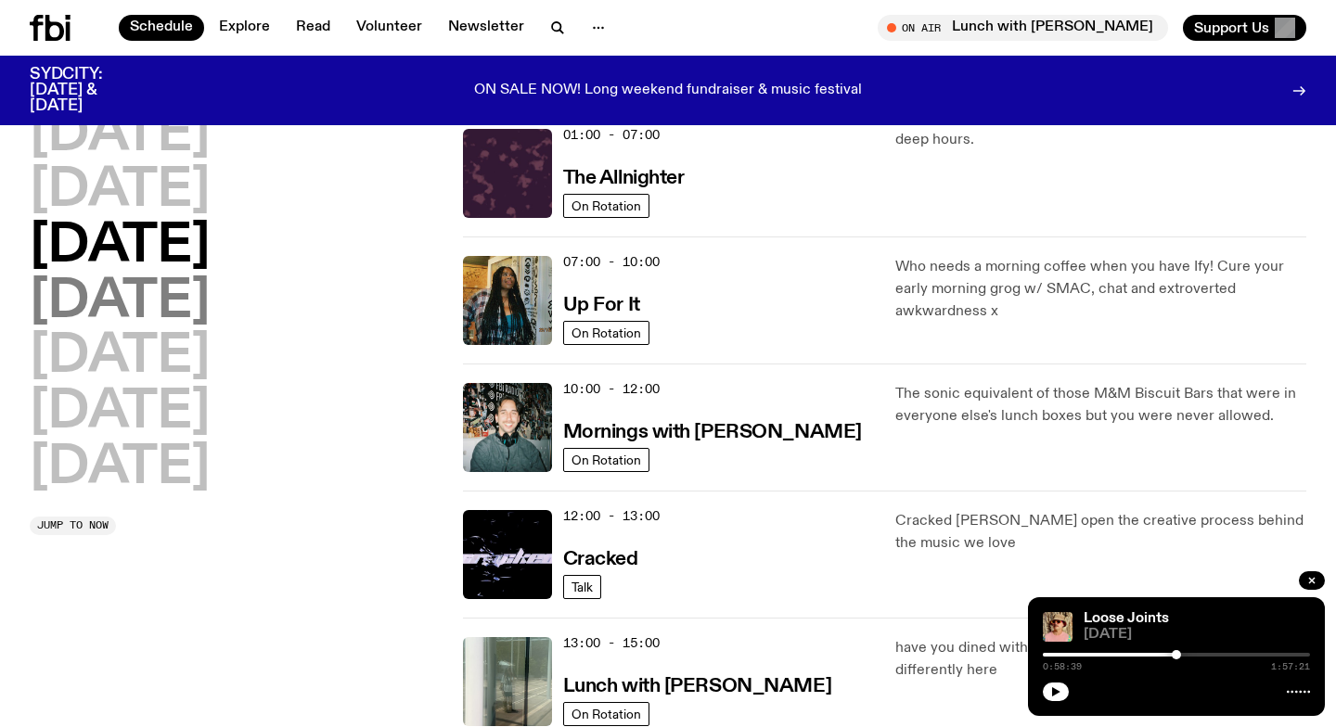
click at [210, 297] on h2 "[DATE]" at bounding box center [120, 302] width 180 height 52
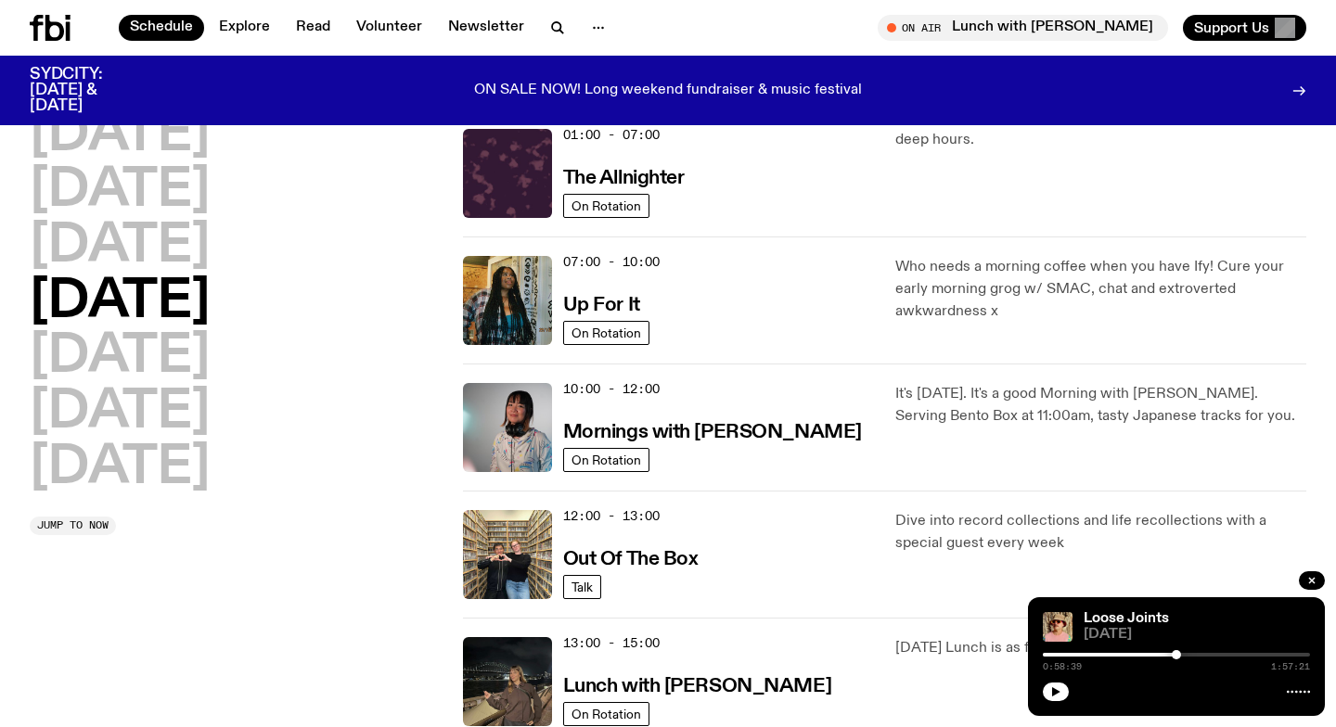
click at [463, 120] on div "01:00 - 07:00 The Allnighter On Rotation deep hours." at bounding box center [884, 173] width 843 height 126
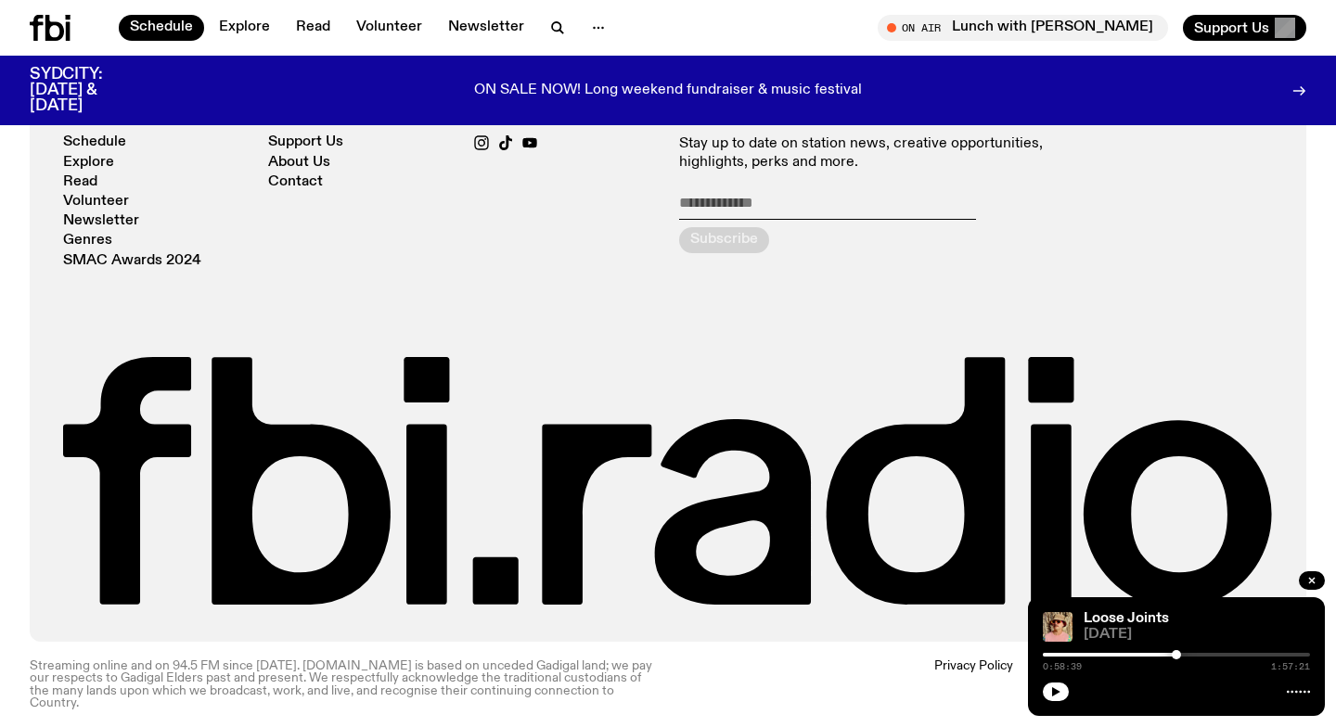
scroll to position [0, 0]
